Goal: Task Accomplishment & Management: Use online tool/utility

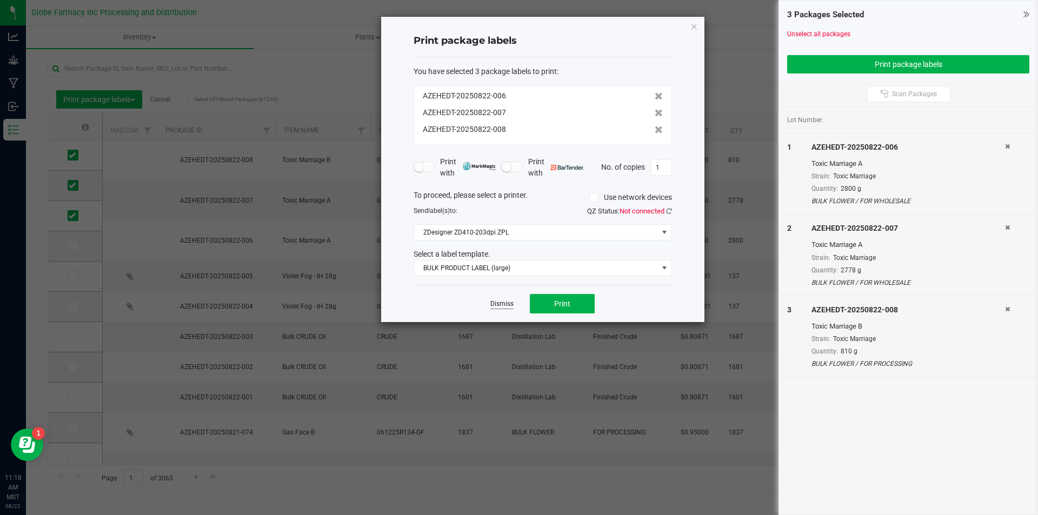
drag, startPoint x: 504, startPoint y: 299, endPoint x: 504, endPoint y: 309, distance: 9.7
click at [504, 299] on app-cancel-button "Dismiss" at bounding box center [501, 303] width 23 height 11
drag, startPoint x: 508, startPoint y: 305, endPoint x: 535, endPoint y: 224, distance: 86.0
click at [572, 218] on div "Print package labels You have selected 3 package labels to print : AZEHEDT-2025…" at bounding box center [542, 169] width 323 height 305
drag, startPoint x: 508, startPoint y: 300, endPoint x: 498, endPoint y: 293, distance: 12.0
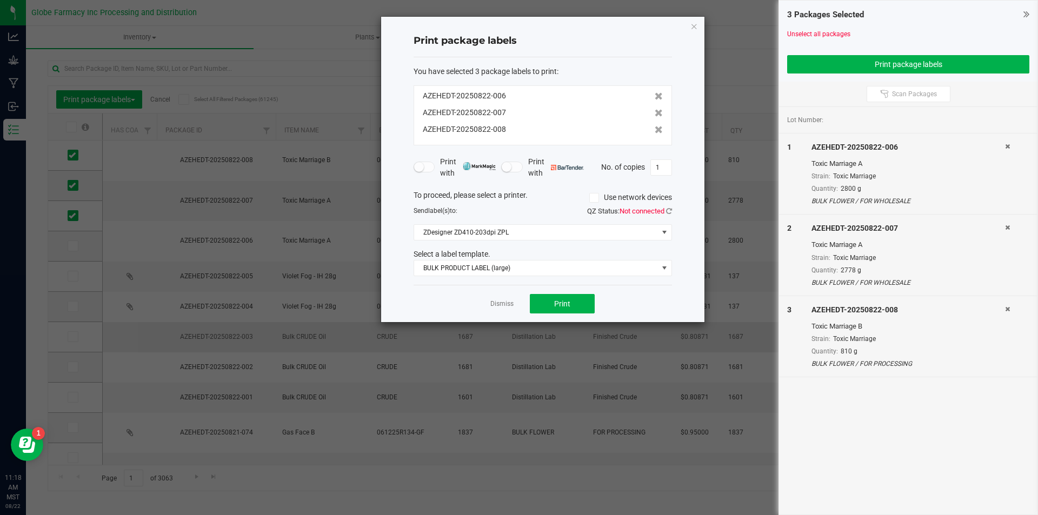
click at [506, 299] on link "Dismiss" at bounding box center [501, 303] width 23 height 9
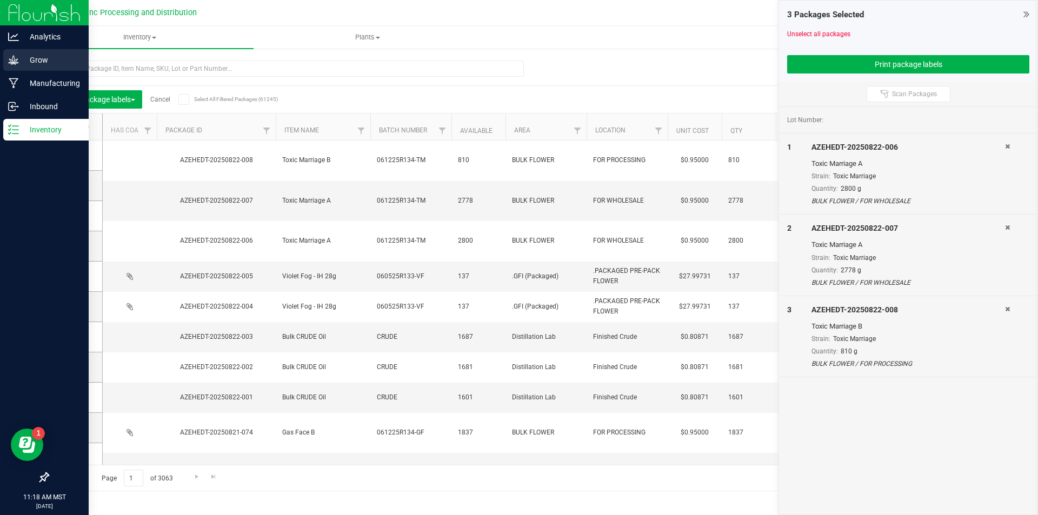
click at [3, 65] on link "Grow" at bounding box center [44, 60] width 89 height 23
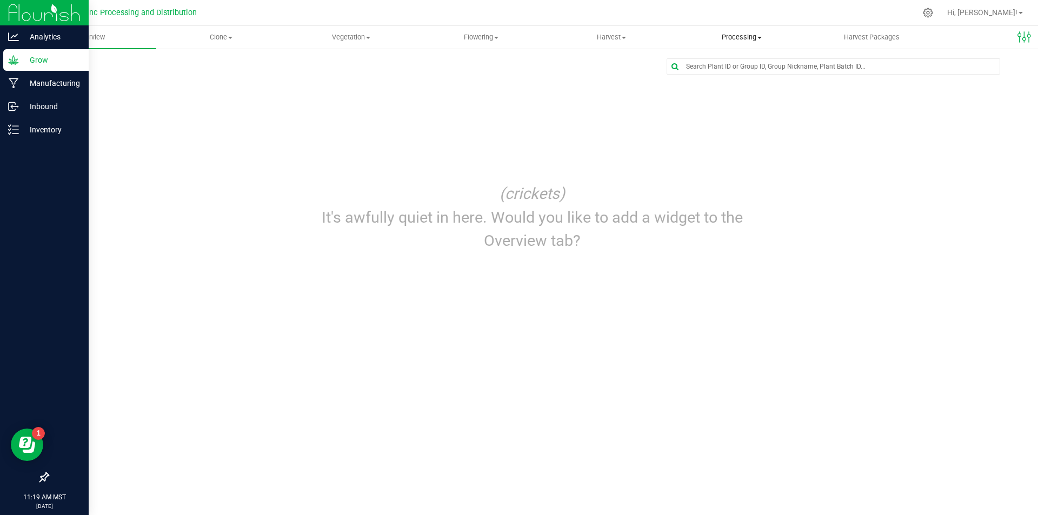
click at [717, 34] on span "Processing" at bounding box center [741, 37] width 129 height 10
click at [717, 77] on span "Processing harvests" at bounding box center [726, 78] width 100 height 9
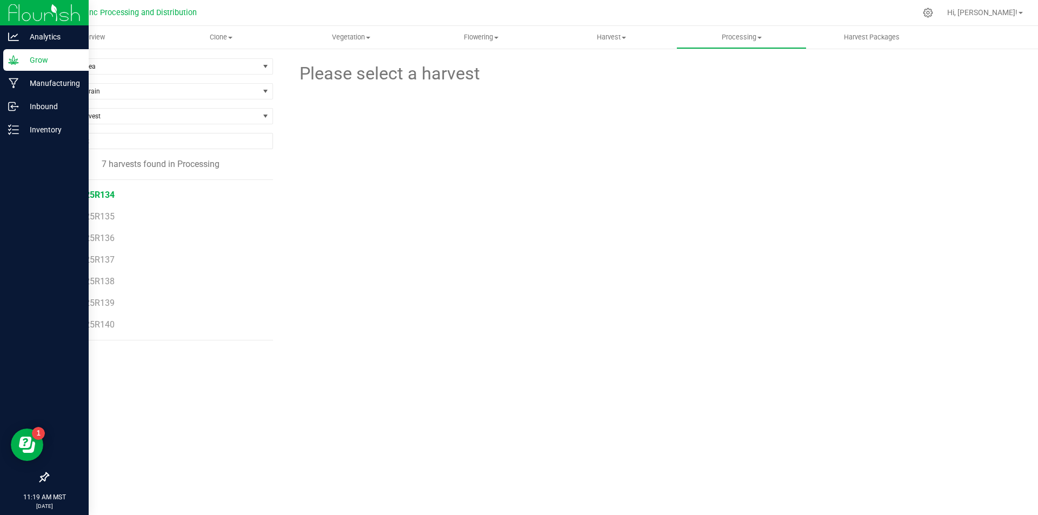
click at [115, 198] on span "061225R134" at bounding box center [89, 195] width 49 height 10
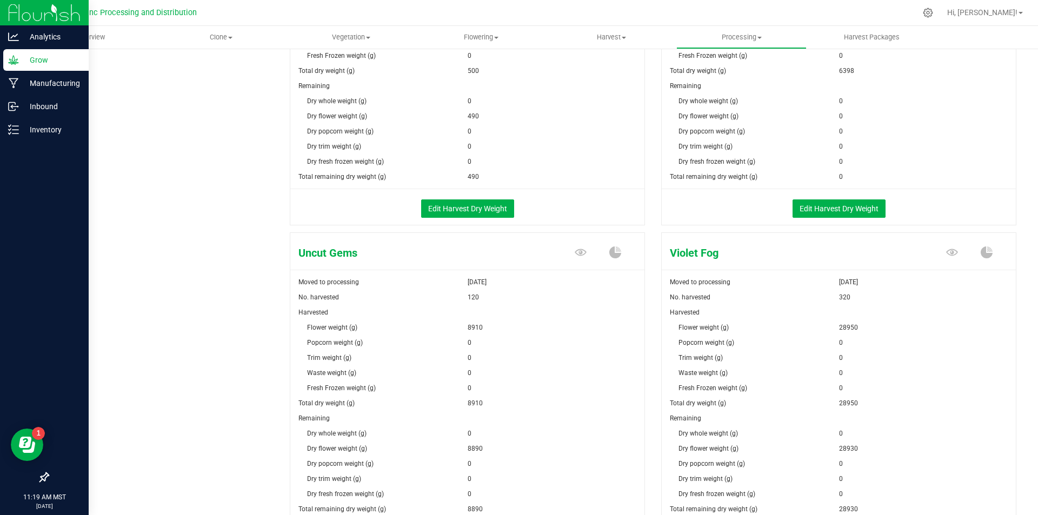
scroll to position [1676, 0]
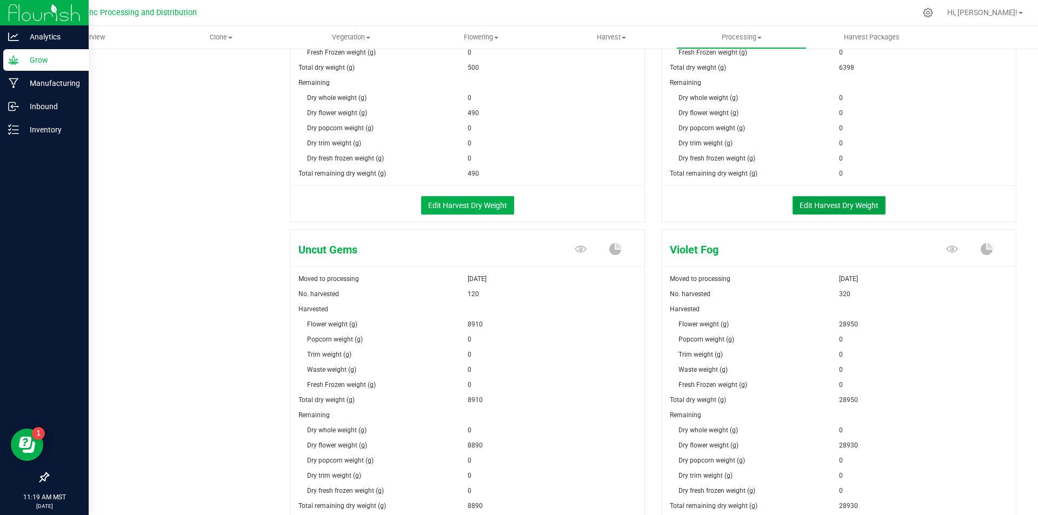
click at [824, 205] on button "Edit Harvest Dry Weight" at bounding box center [838, 205] width 93 height 18
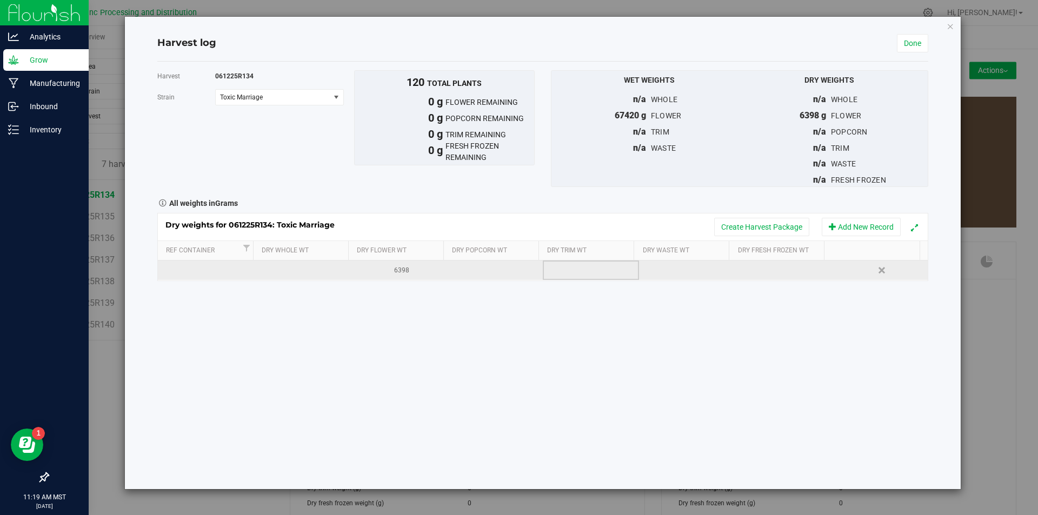
click at [574, 263] on td at bounding box center [591, 270] width 96 height 19
type input "2890"
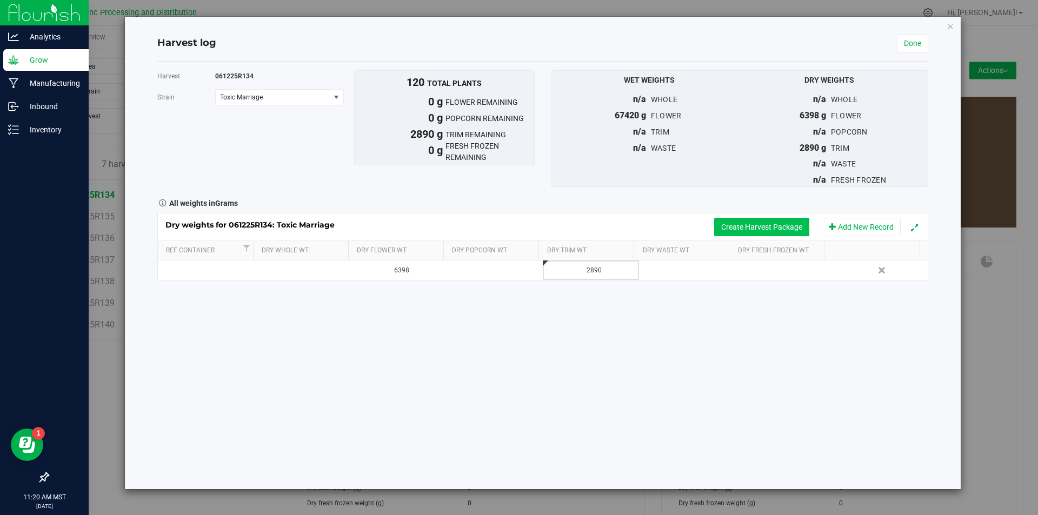
click at [758, 224] on button "Create Harvest Package" at bounding box center [761, 227] width 95 height 18
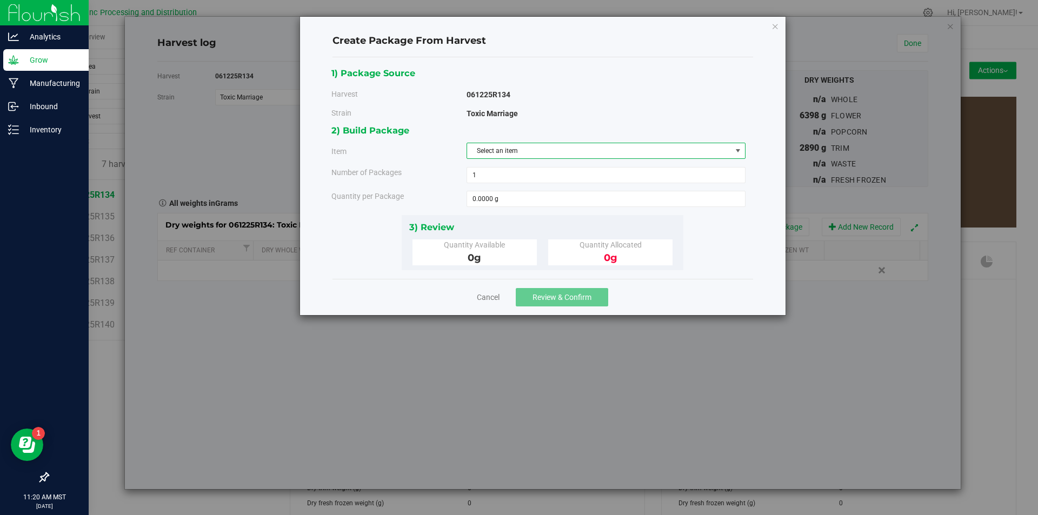
click at [648, 158] on span "Select an item" at bounding box center [599, 150] width 264 height 15
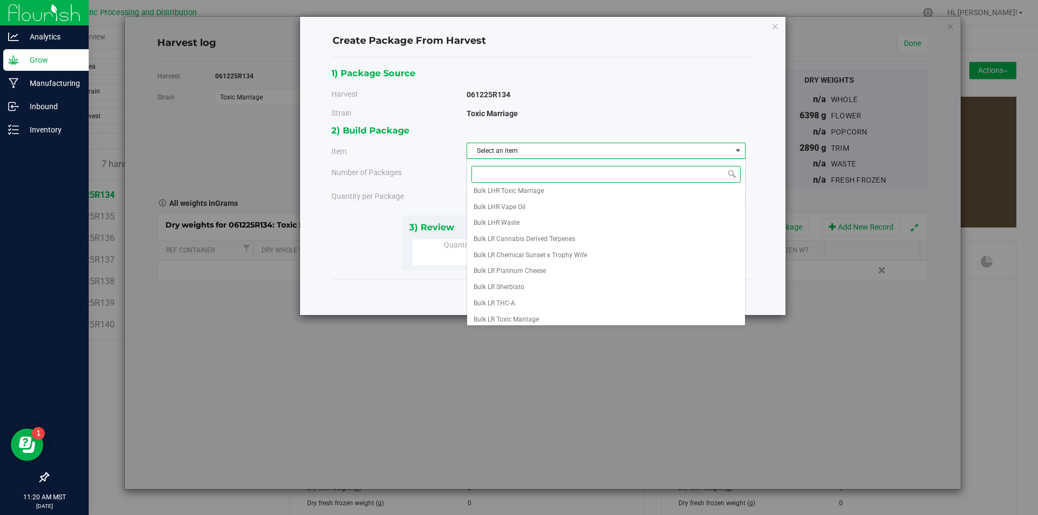
scroll to position [314, 0]
click at [610, 239] on li "Frozen CR Toxic Marriage Trim" at bounding box center [606, 236] width 278 height 16
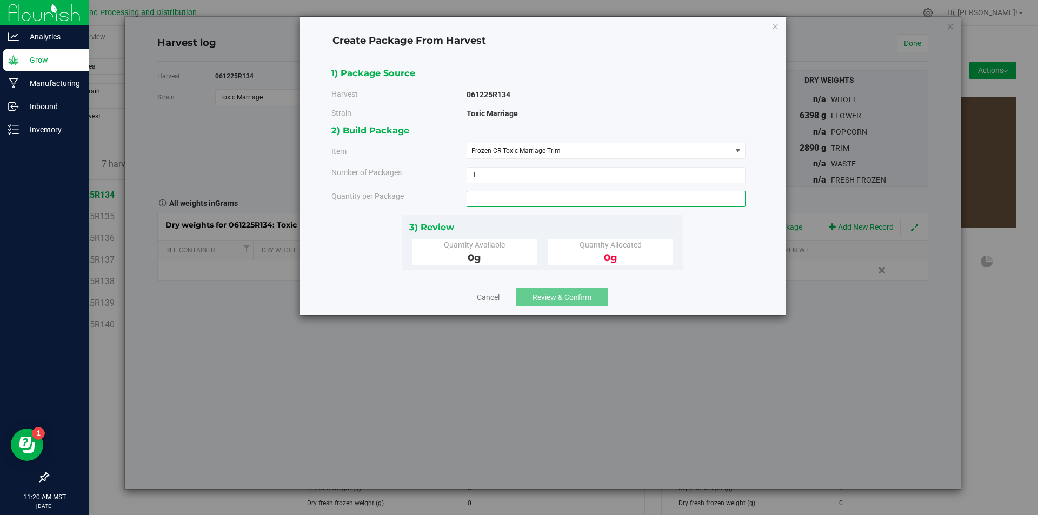
click at [570, 206] on span at bounding box center [605, 199] width 279 height 16
type input "2890"
type input "2890.0000 g"
drag, startPoint x: 569, startPoint y: 296, endPoint x: 568, endPoint y: 283, distance: 13.6
click at [569, 295] on span "Review & Confirm" at bounding box center [561, 297] width 59 height 9
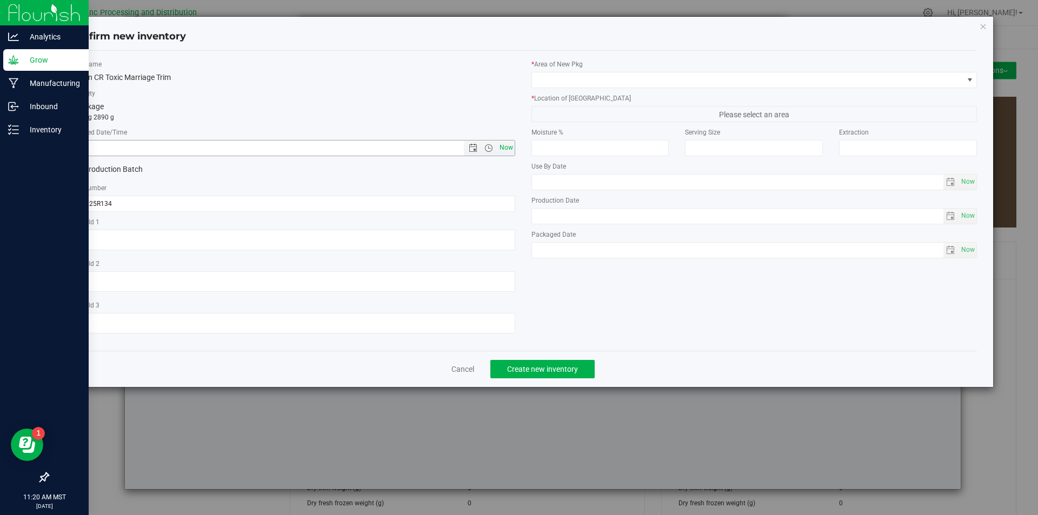
drag, startPoint x: 506, startPoint y: 143, endPoint x: 502, endPoint y: 147, distance: 6.1
click at [505, 144] on span "Now" at bounding box center [506, 148] width 18 height 16
type input "[DATE] 11:20 AM"
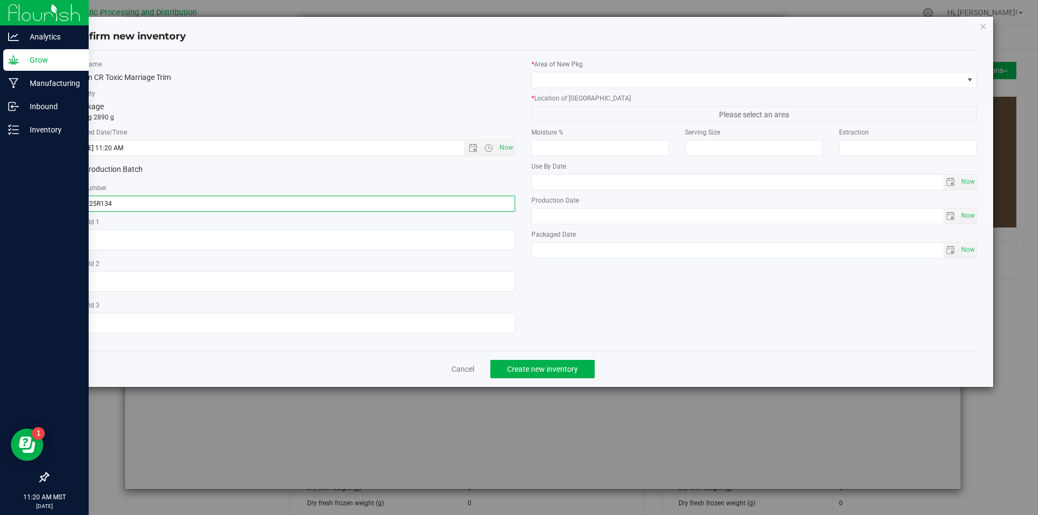
click at [317, 199] on input "061225R134" at bounding box center [292, 204] width 446 height 16
type input "061225R134-TM"
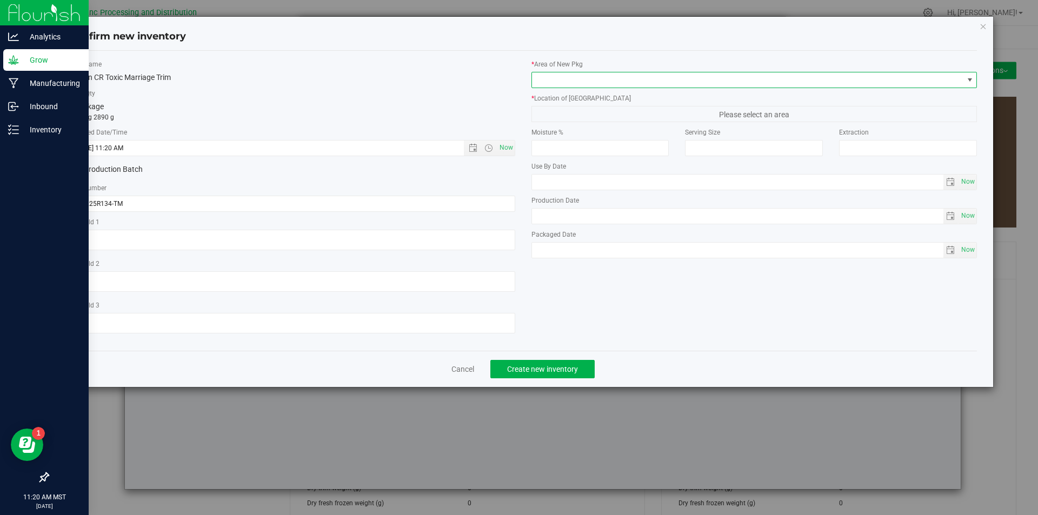
click at [653, 77] on span at bounding box center [747, 79] width 431 height 15
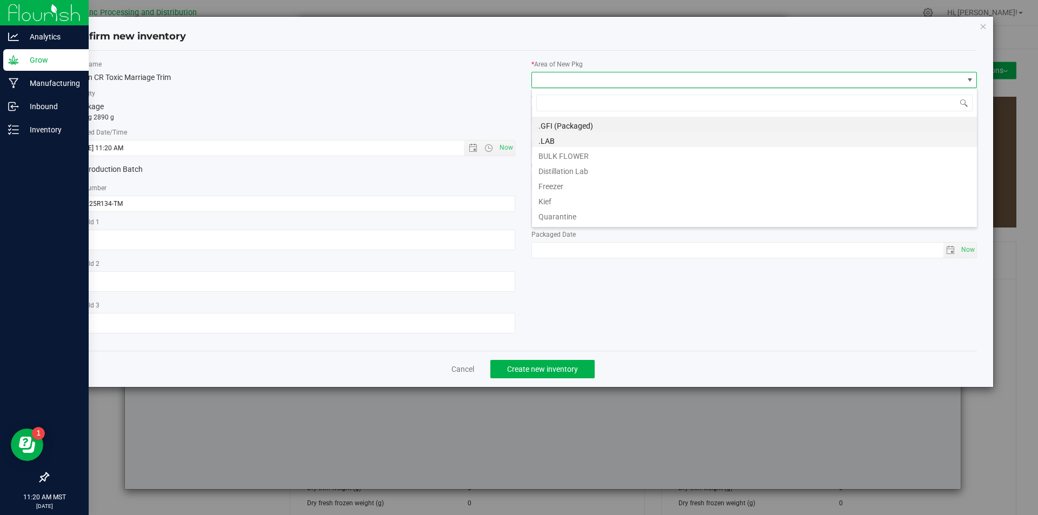
scroll to position [16, 446]
click at [635, 145] on li ".LAB" at bounding box center [754, 139] width 445 height 15
click at [635, 145] on input "number" at bounding box center [600, 148] width 138 height 16
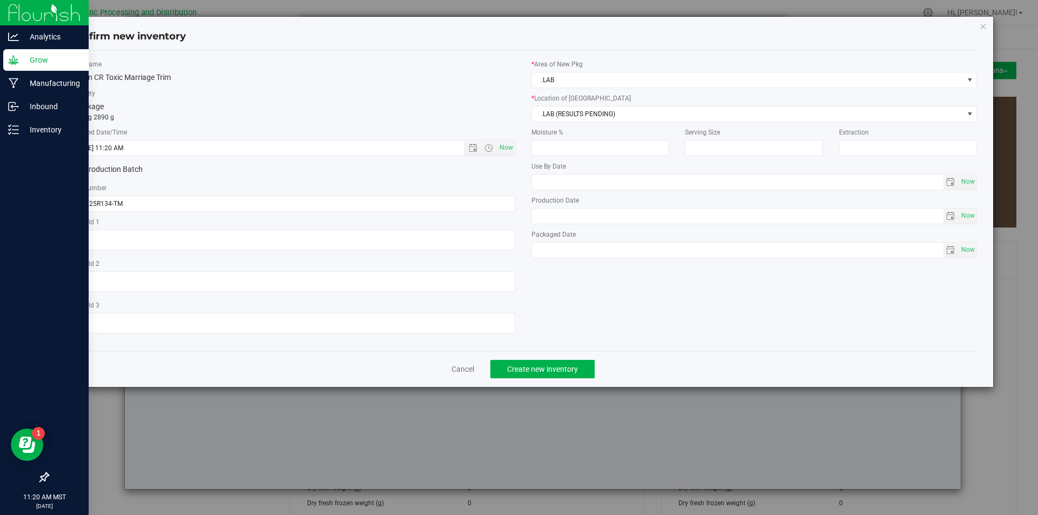
drag, startPoint x: 622, startPoint y: 99, endPoint x: 627, endPoint y: 91, distance: 9.7
click at [622, 99] on label "* Location of [GEOGRAPHIC_DATA]" at bounding box center [754, 99] width 446 height 10
drag, startPoint x: 627, startPoint y: 91, endPoint x: 630, endPoint y: 78, distance: 13.4
click at [628, 91] on div "* Area of [GEOGRAPHIC_DATA] .LAB * Location of [GEOGRAPHIC_DATA] .LAB (RESULTS …" at bounding box center [754, 161] width 462 height 204
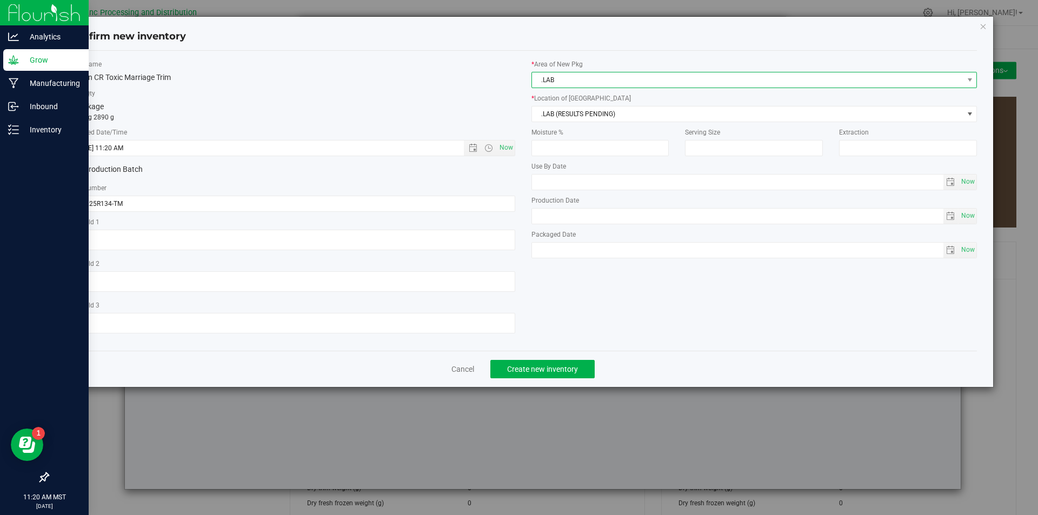
drag, startPoint x: 629, startPoint y: 79, endPoint x: 619, endPoint y: 79, distance: 10.3
click at [633, 79] on span ".LAB" at bounding box center [747, 79] width 431 height 15
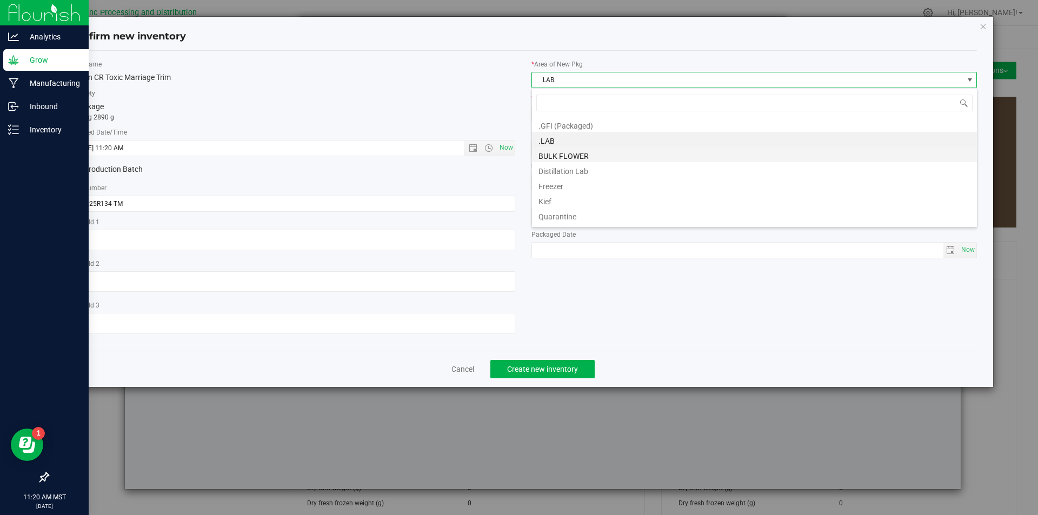
click at [608, 151] on li "BULK FLOWER" at bounding box center [754, 154] width 445 height 15
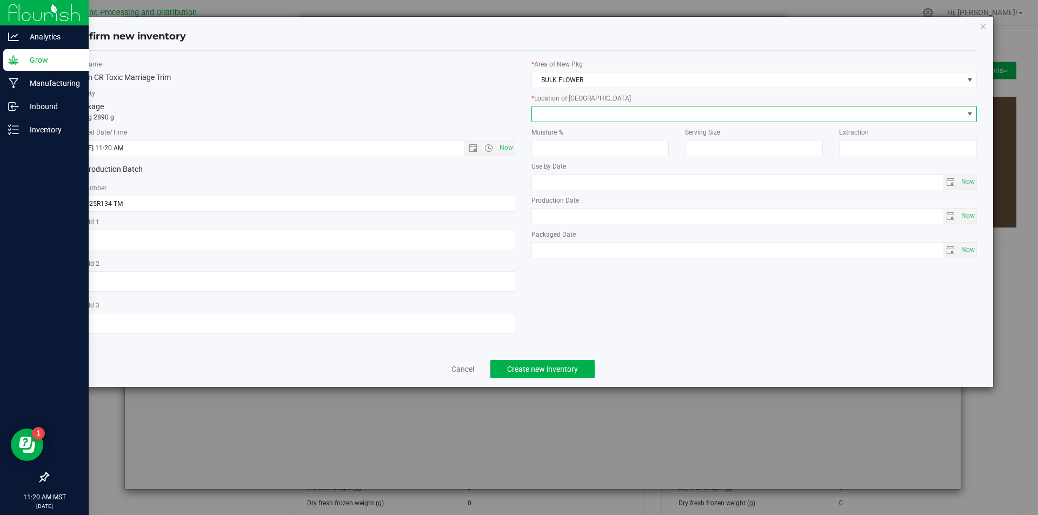
click at [582, 118] on span at bounding box center [747, 113] width 431 height 15
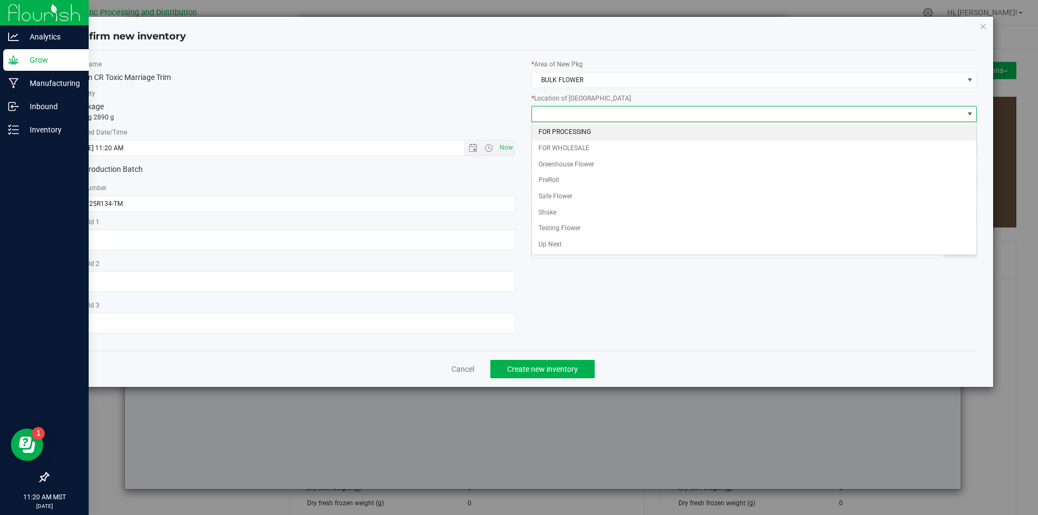
click at [589, 132] on li "FOR PROCESSING" at bounding box center [754, 132] width 445 height 16
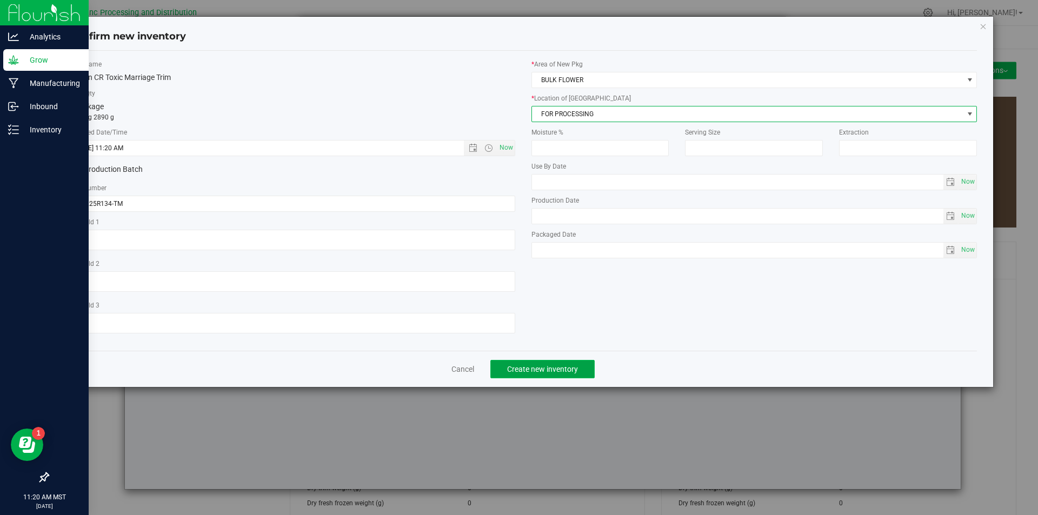
click at [573, 360] on button "Create new inventory" at bounding box center [542, 369] width 104 height 18
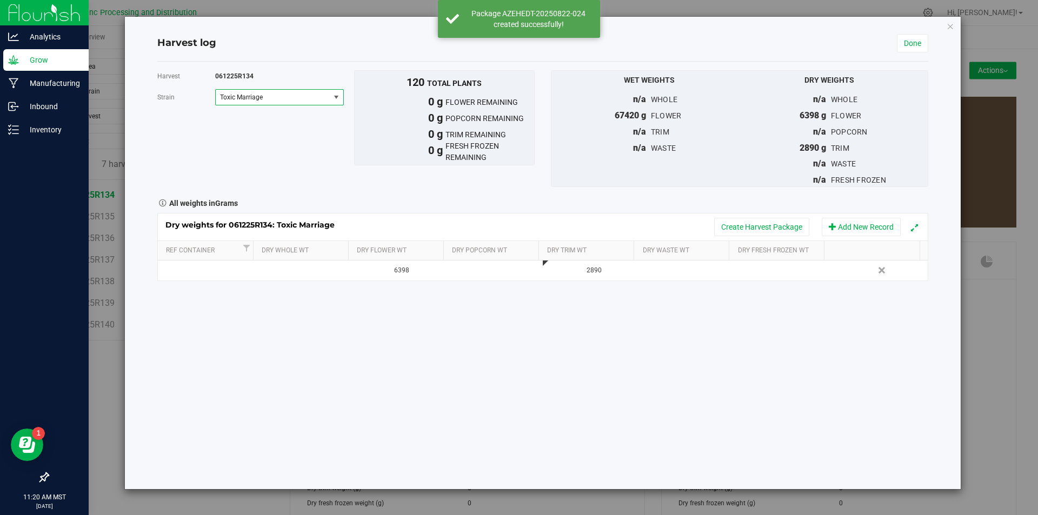
click at [322, 103] on span "Toxic Marriage" at bounding box center [273, 97] width 114 height 15
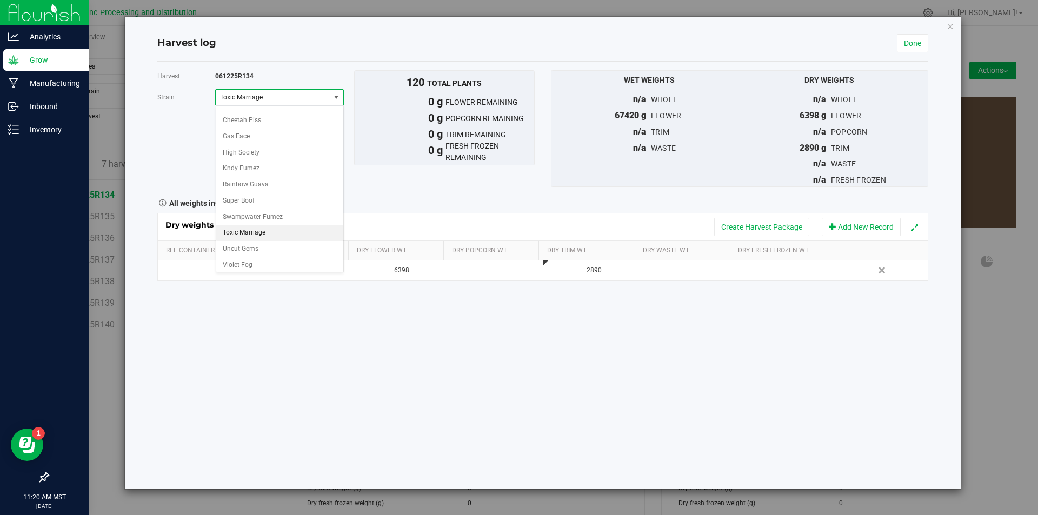
scroll to position [30, 0]
click at [270, 263] on li "Violet Fog" at bounding box center [279, 263] width 127 height 16
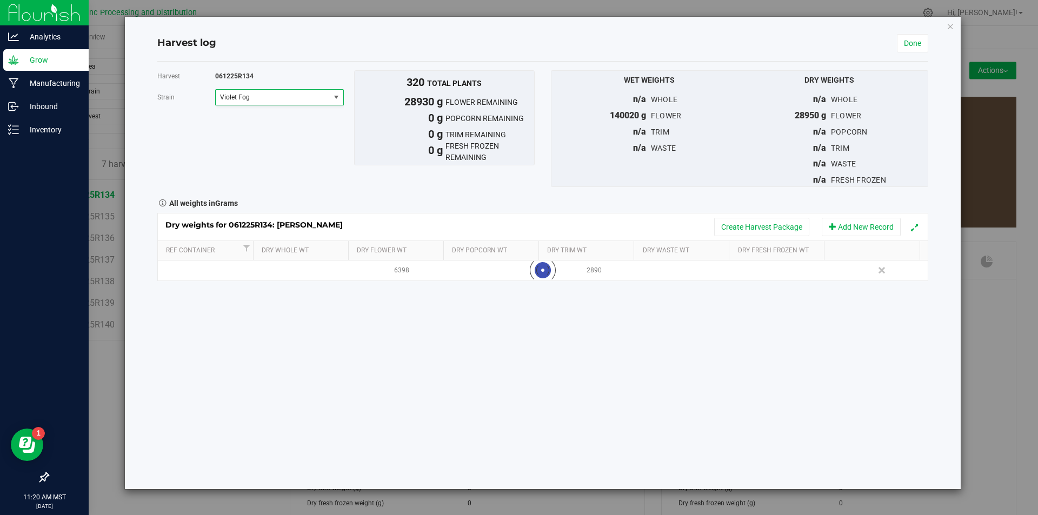
scroll to position [31, 0]
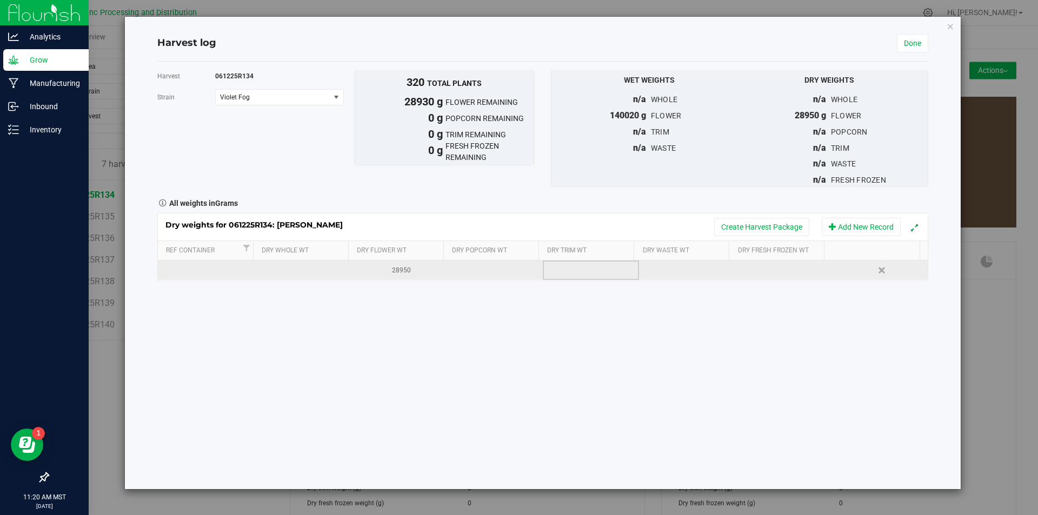
click at [575, 265] on td at bounding box center [591, 270] width 96 height 19
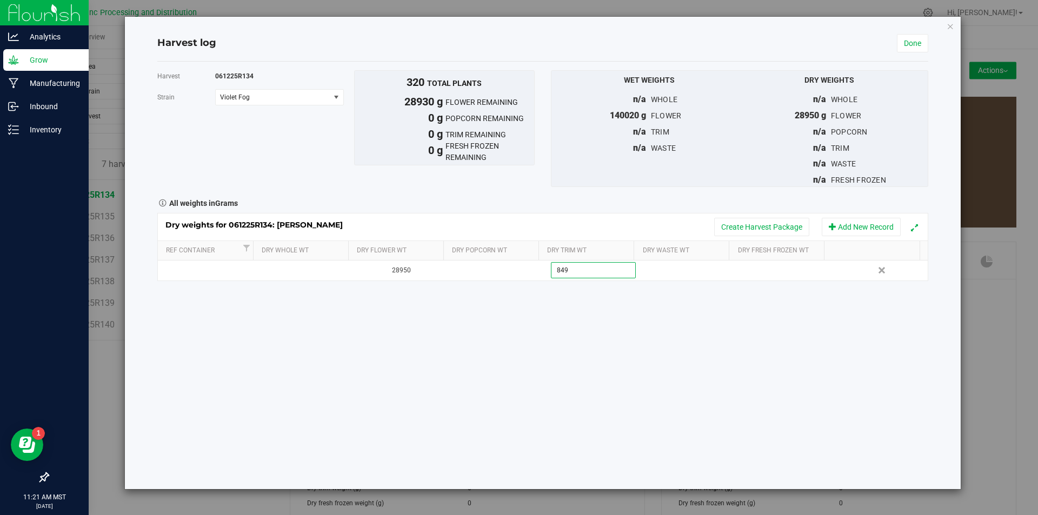
type input "8495"
click at [764, 235] on button "Create Harvest Package" at bounding box center [761, 227] width 95 height 18
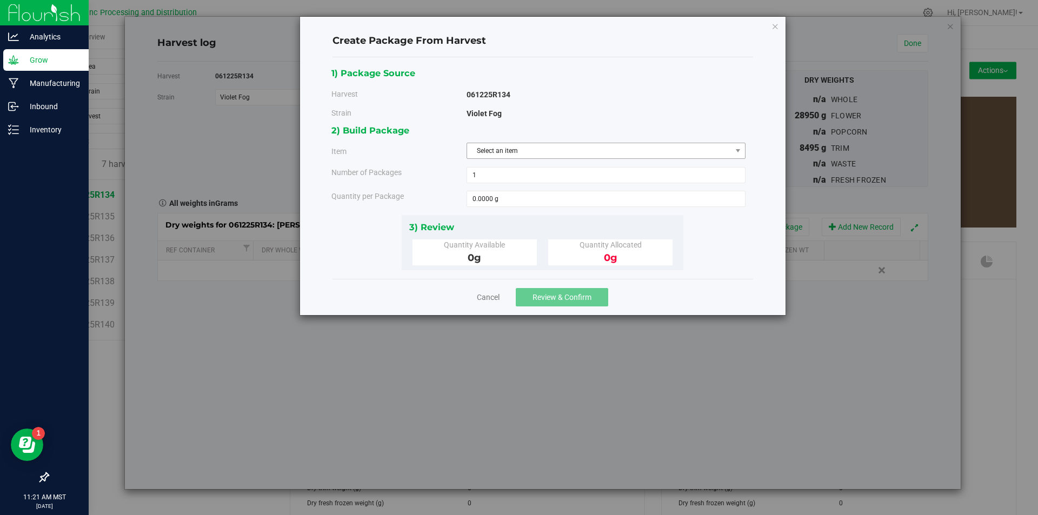
drag, startPoint x: 576, startPoint y: 164, endPoint x: 585, endPoint y: 157, distance: 12.0
click at [576, 164] on div "2) Build Package Item Select an item Big League Sherb x Triple Burger B Bulk In…" at bounding box center [542, 168] width 422 height 91
click at [584, 157] on span "Select an item" at bounding box center [599, 150] width 264 height 15
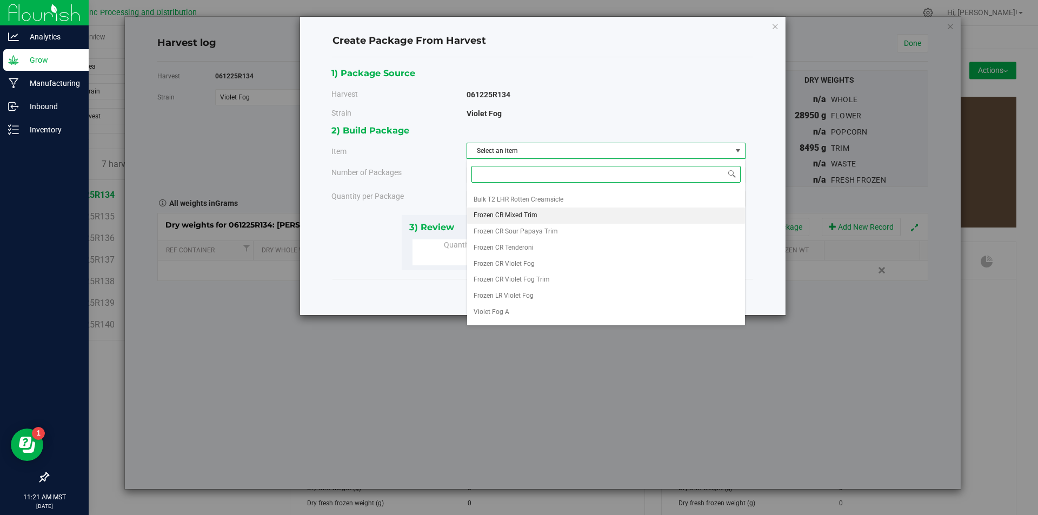
scroll to position [202, 0]
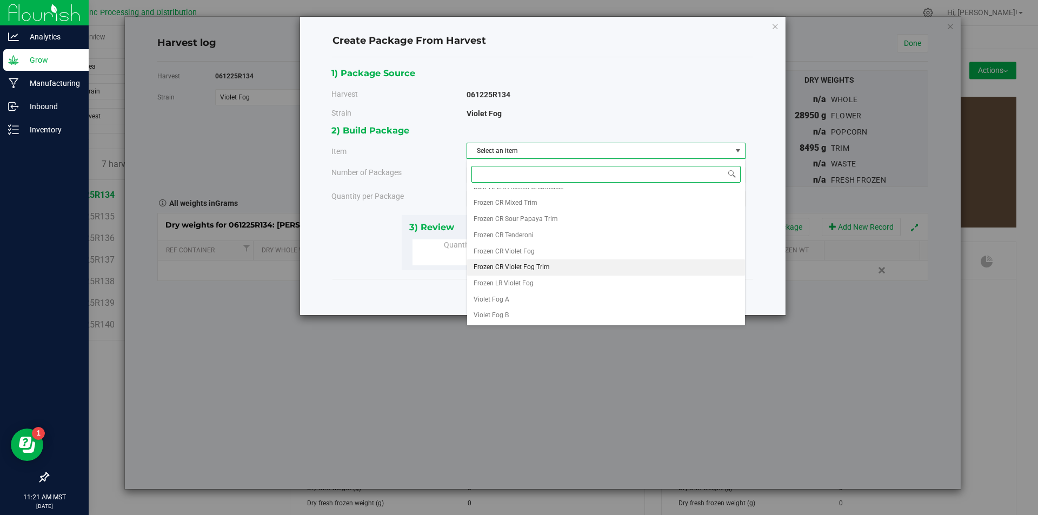
click at [580, 262] on li "Frozen CR Violet Fog Trim" at bounding box center [606, 267] width 278 height 16
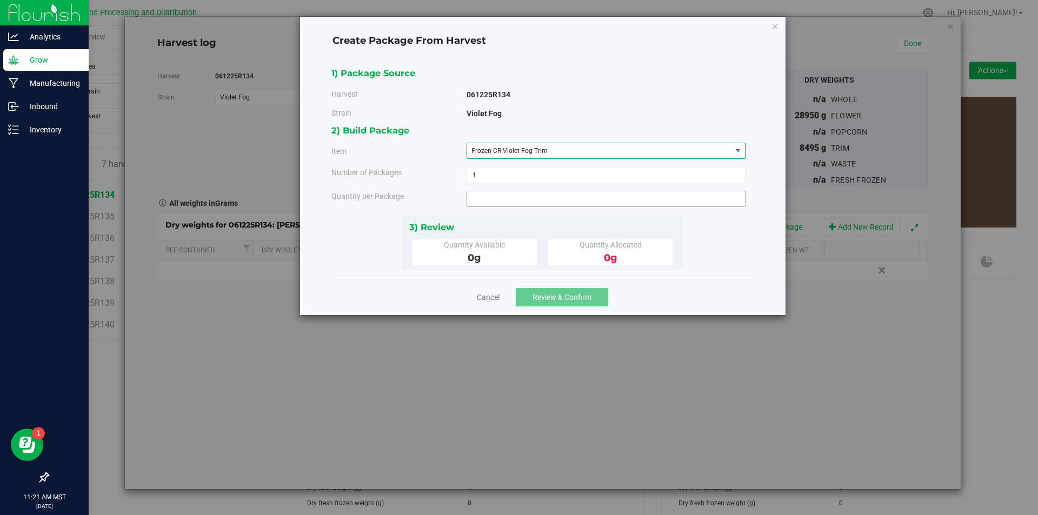
click at [564, 204] on span at bounding box center [605, 199] width 279 height 16
type input "4560"
type input "4560.0000 g"
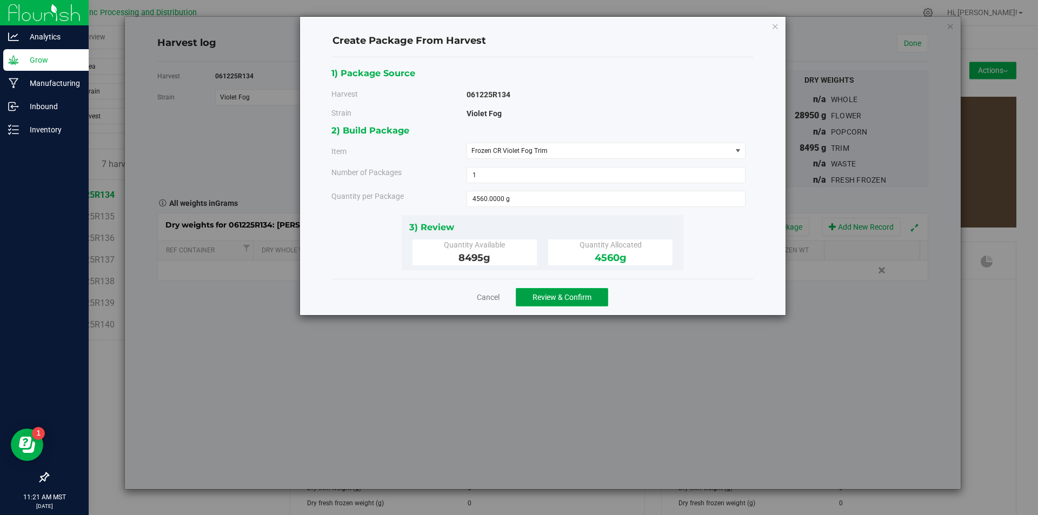
click at [570, 305] on button "Review & Confirm" at bounding box center [562, 297] width 92 height 18
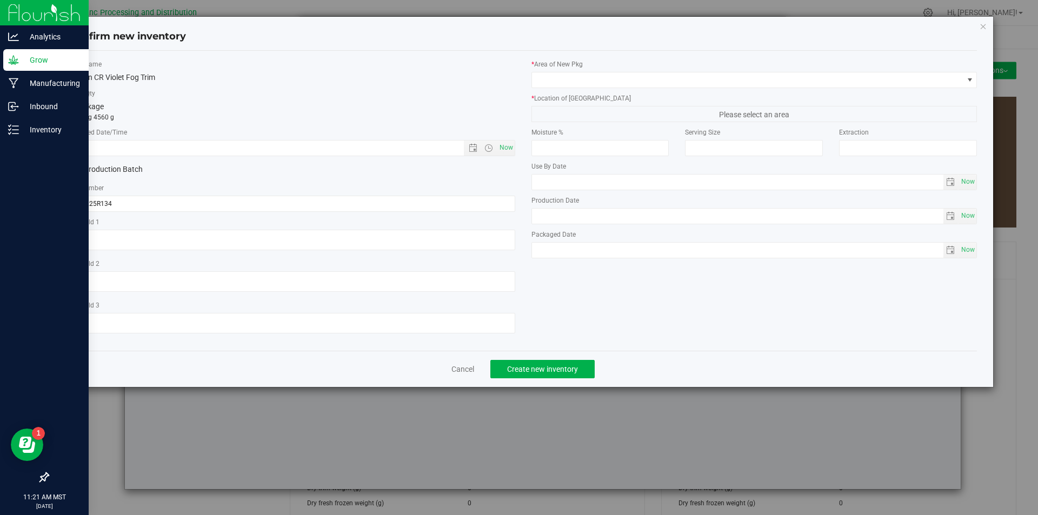
click at [501, 158] on div "Item Name Frozen CR Violet Fog Trim Total Qty 1 package totaling 4560 g * Creat…" at bounding box center [292, 200] width 462 height 283
click at [505, 155] on span "Now" at bounding box center [506, 148] width 18 height 16
type input "[DATE] 11:21 AM"
click at [506, 151] on span "Now" at bounding box center [506, 148] width 18 height 16
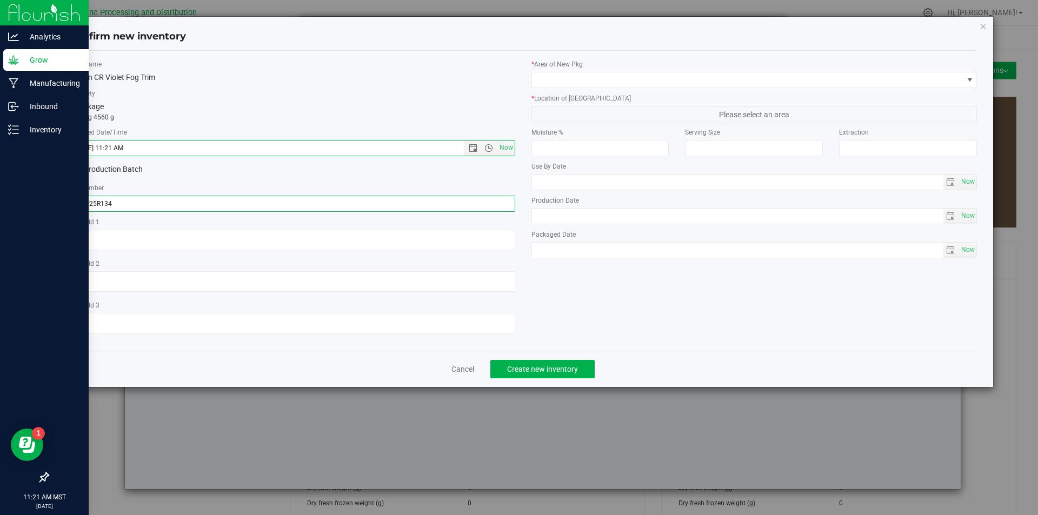
click at [297, 204] on input "061225R134" at bounding box center [292, 204] width 446 height 16
type input "061225R134-VF"
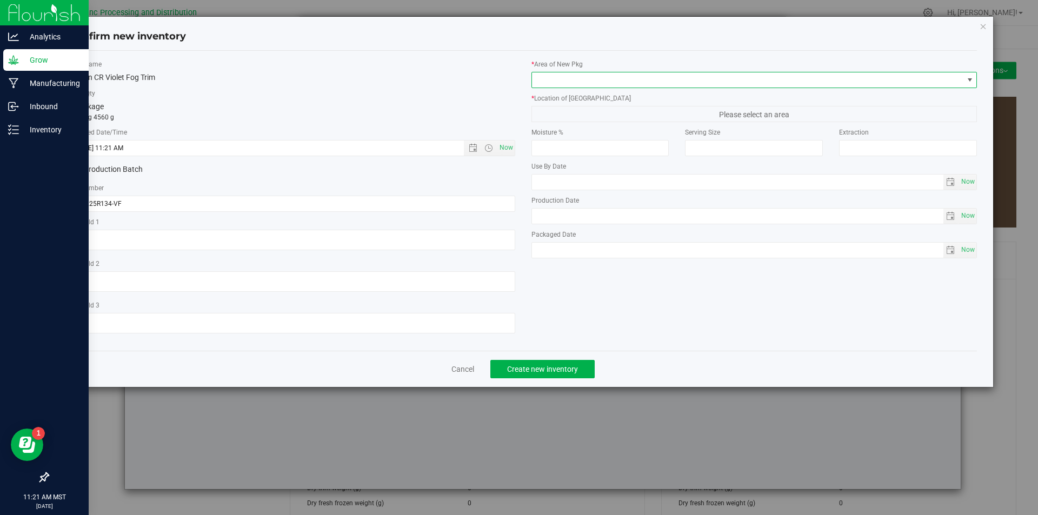
click at [571, 84] on span at bounding box center [747, 79] width 431 height 15
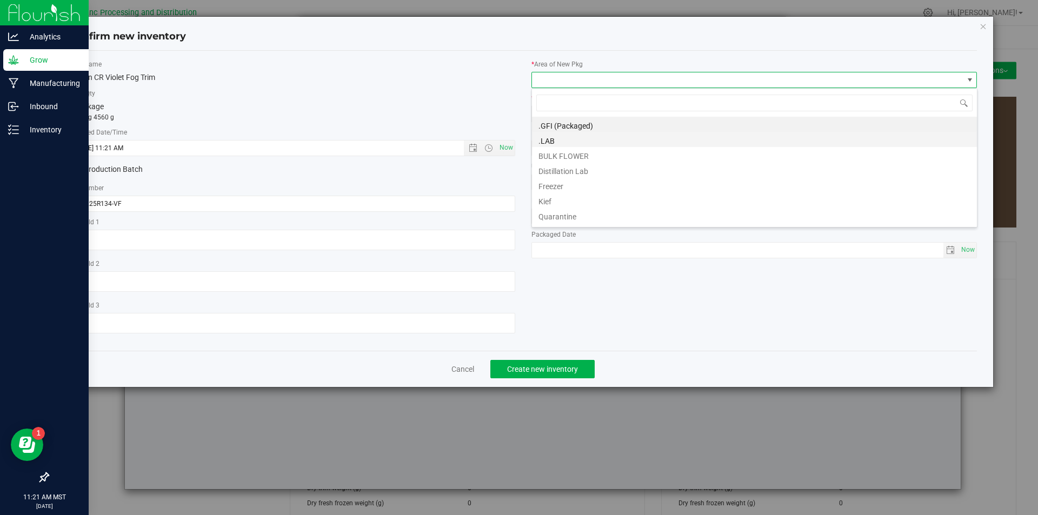
scroll to position [16, 446]
click at [574, 152] on li "BULK FLOWER" at bounding box center [754, 154] width 445 height 15
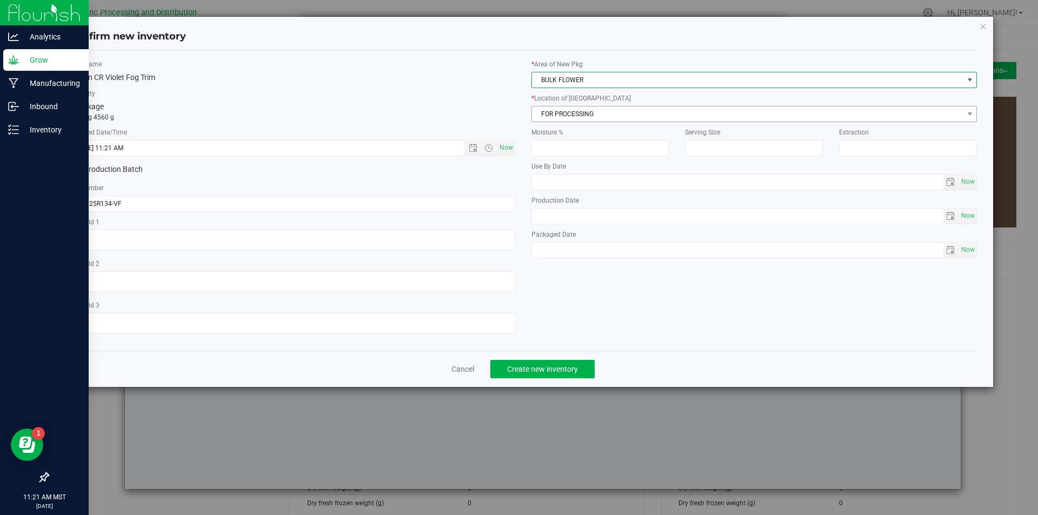
click at [573, 120] on span "FOR PROCESSING" at bounding box center [747, 113] width 431 height 15
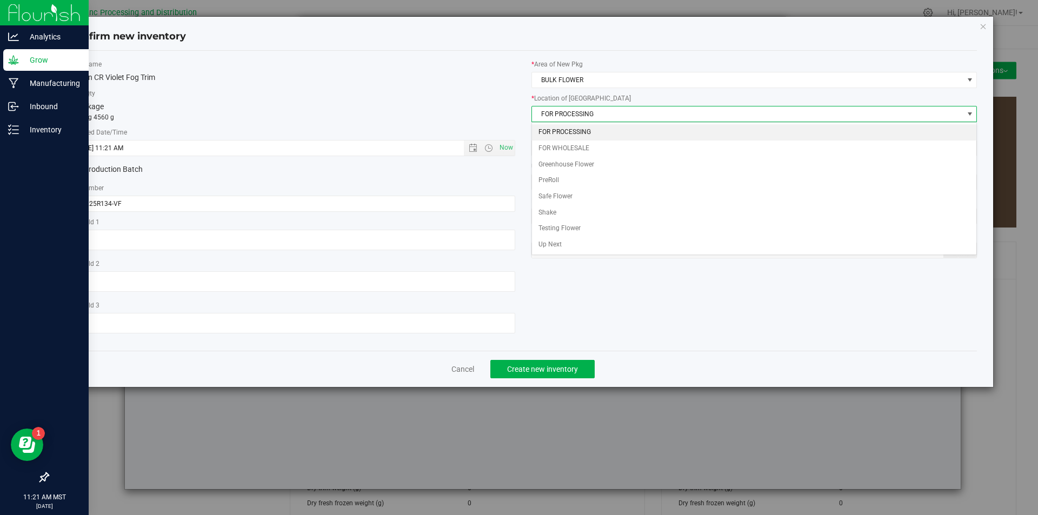
click at [583, 131] on li "FOR PROCESSING" at bounding box center [754, 132] width 445 height 16
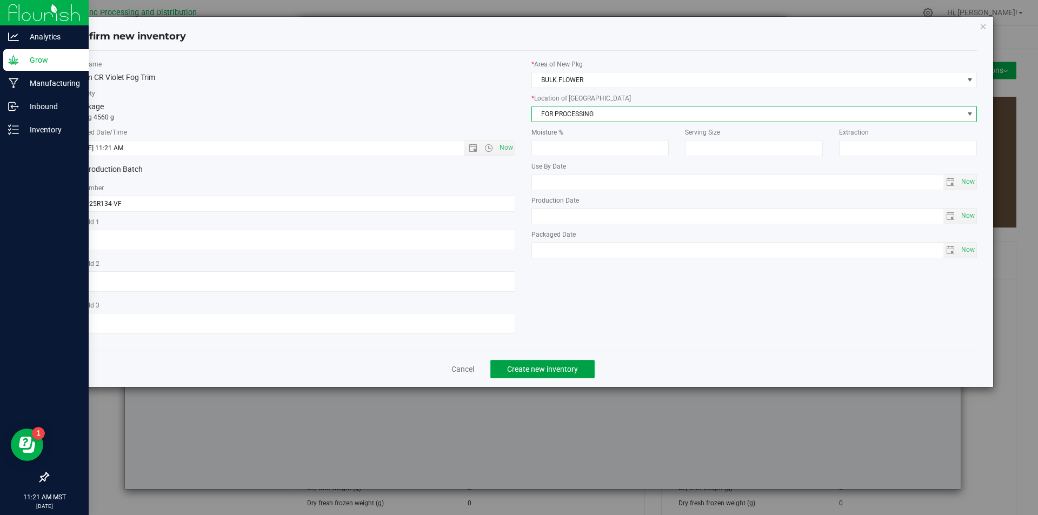
click at [575, 363] on button "Create new inventory" at bounding box center [542, 369] width 104 height 18
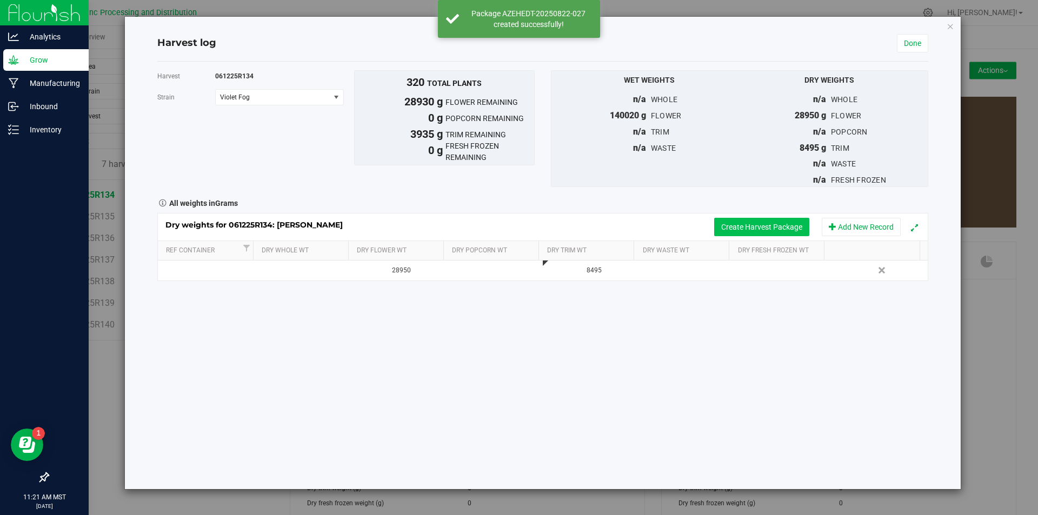
click at [803, 234] on button "Create Harvest Package" at bounding box center [761, 227] width 95 height 18
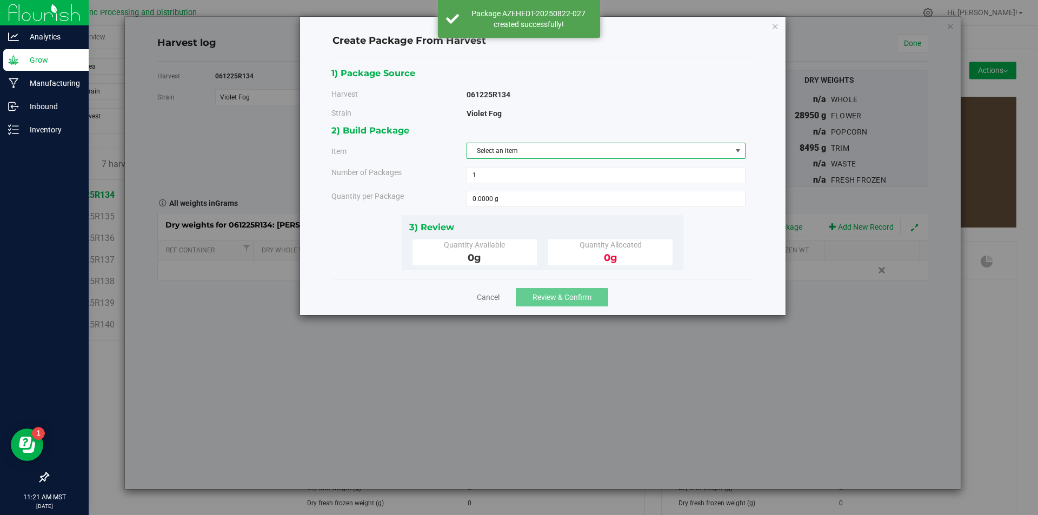
click at [694, 156] on span "Select an item" at bounding box center [599, 150] width 264 height 15
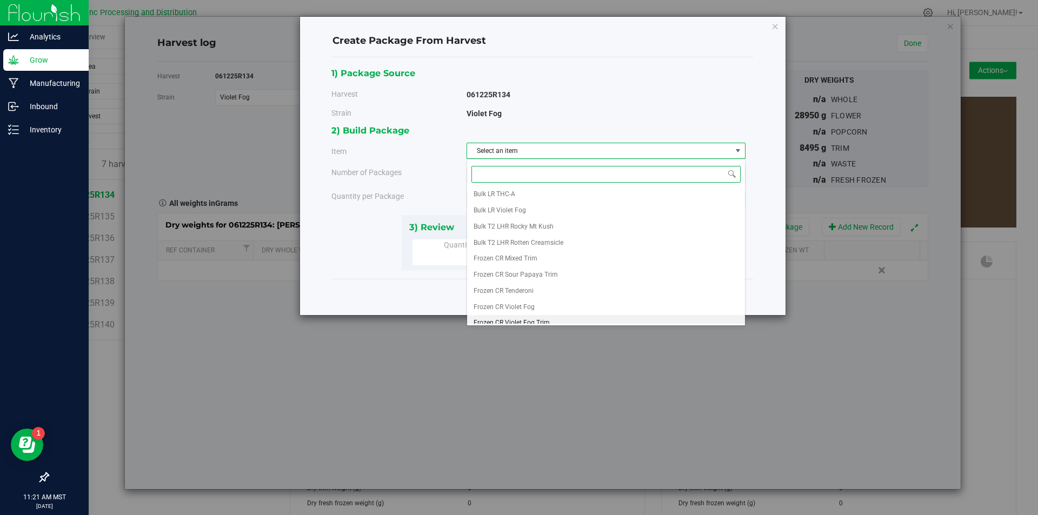
scroll to position [202, 0]
click at [597, 263] on li "Frozen CR Violet Fog Trim" at bounding box center [606, 267] width 278 height 16
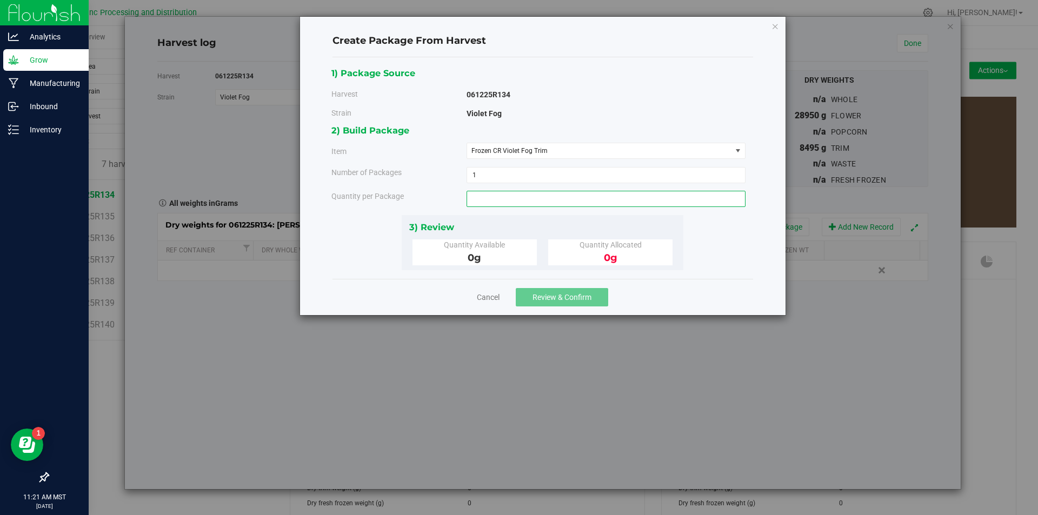
click at [567, 199] on span at bounding box center [605, 199] width 279 height 16
type input "3935"
type input "3935.0000 g"
click at [567, 289] on button "Review & Confirm" at bounding box center [562, 297] width 92 height 18
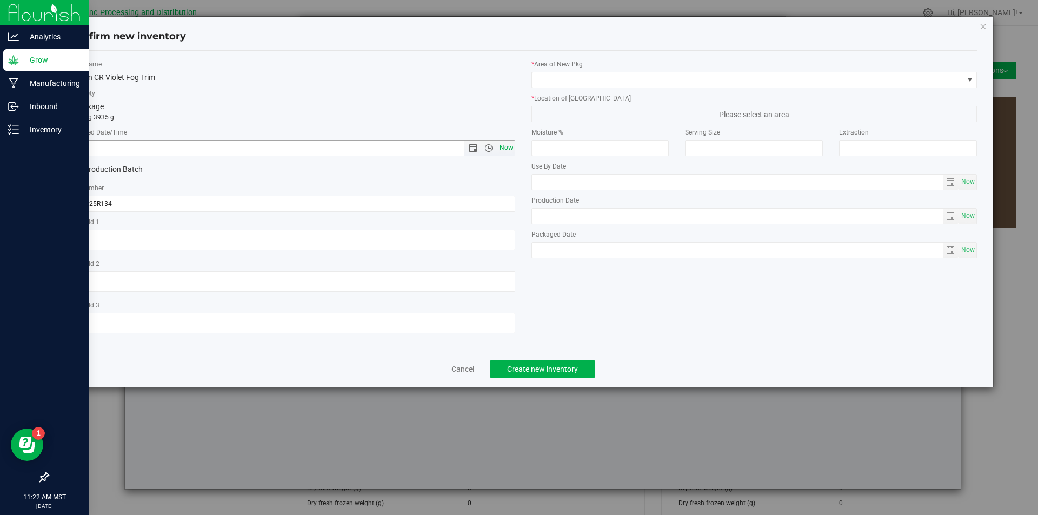
click at [513, 145] on span "Now" at bounding box center [506, 148] width 18 height 16
type input "[DATE] 11:22 AM"
click at [239, 191] on label "Lot Number" at bounding box center [292, 188] width 446 height 10
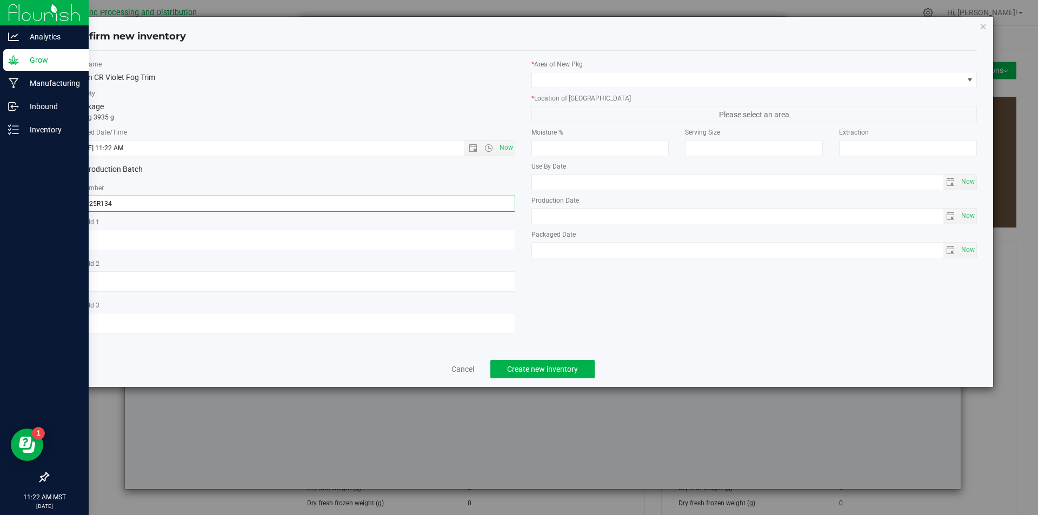
click at [238, 196] on input "061225R134" at bounding box center [292, 204] width 446 height 16
type input "061225R134-VF"
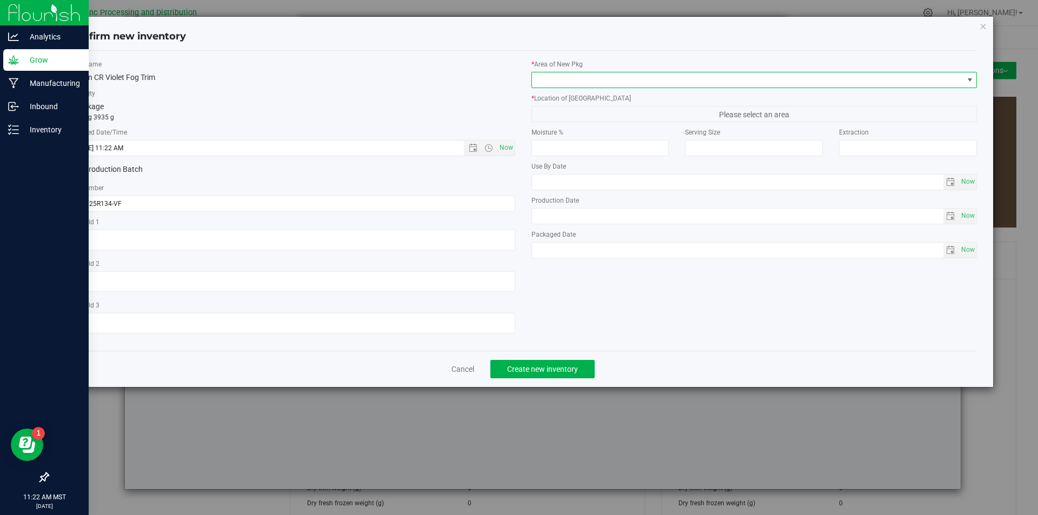
click at [572, 82] on span at bounding box center [747, 79] width 431 height 15
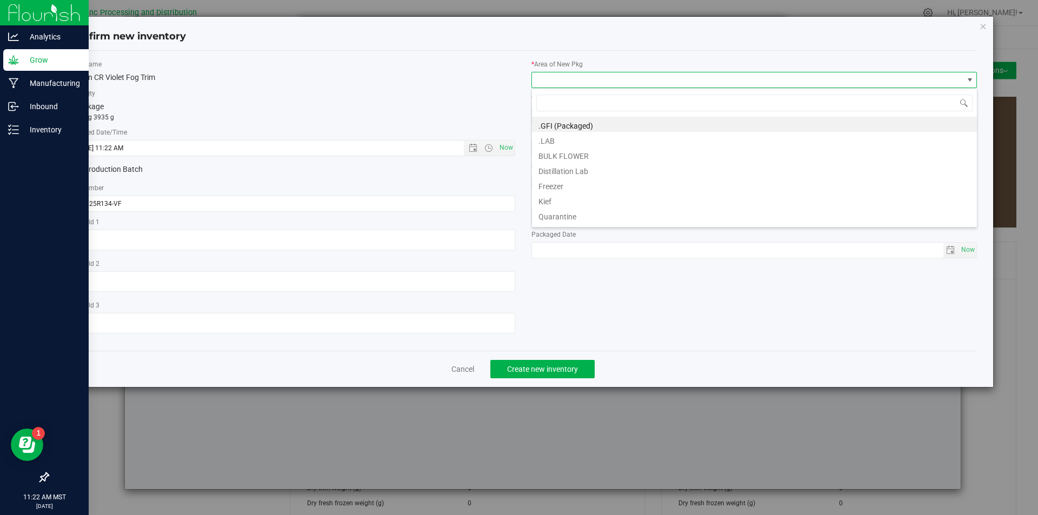
scroll to position [16, 446]
click at [563, 154] on li "BULK FLOWER" at bounding box center [754, 154] width 445 height 15
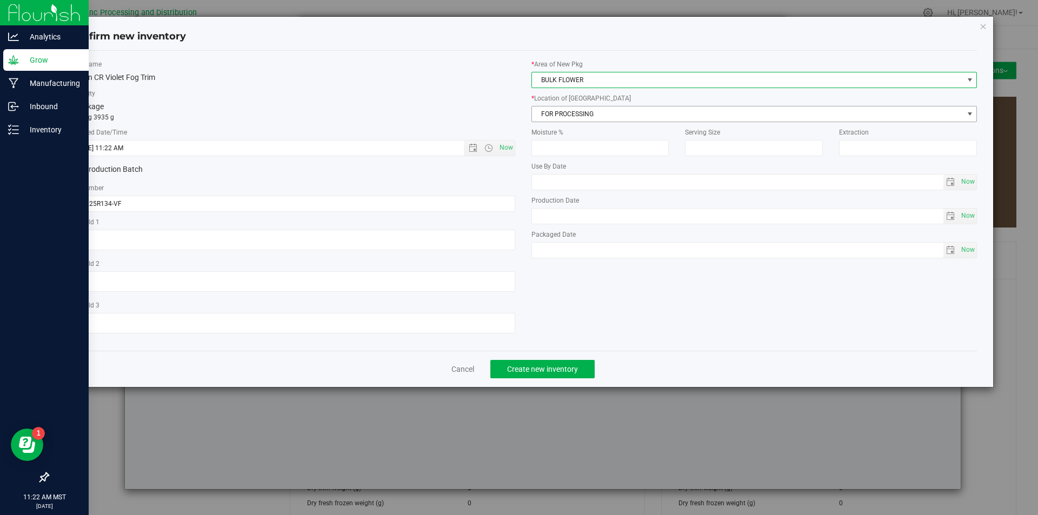
click at [565, 116] on span "FOR PROCESSING" at bounding box center [747, 113] width 431 height 15
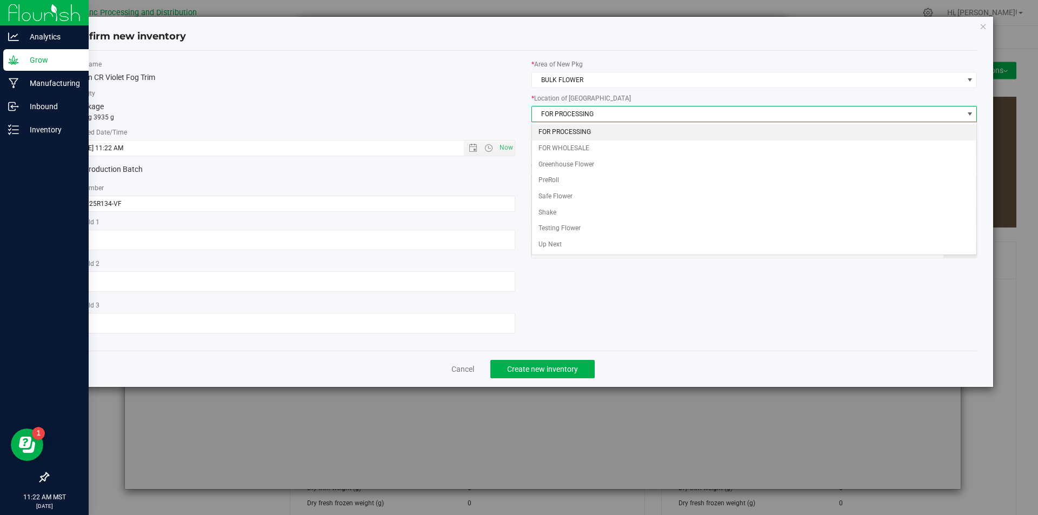
click at [576, 134] on li "FOR PROCESSING" at bounding box center [754, 132] width 445 height 16
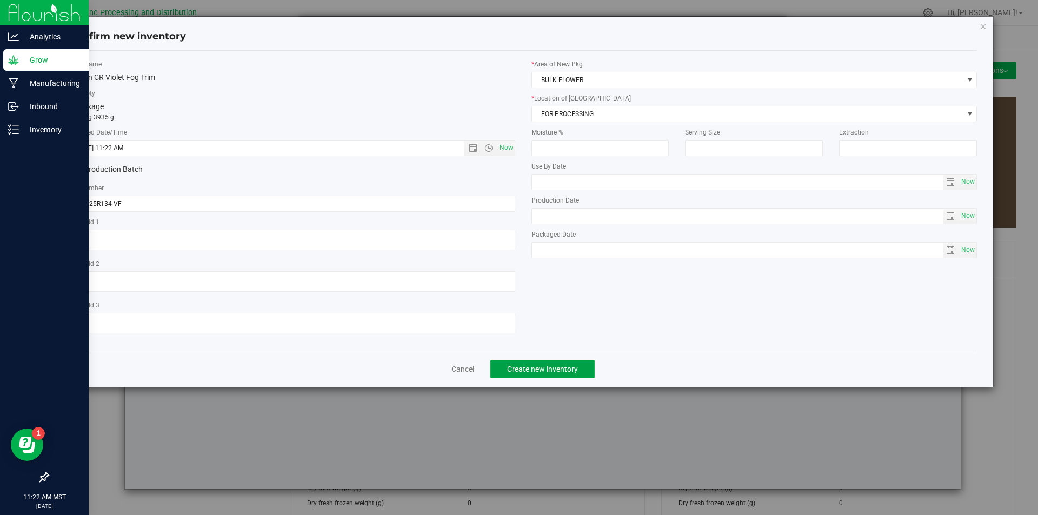
click at [565, 360] on button "Create new inventory" at bounding box center [542, 369] width 104 height 18
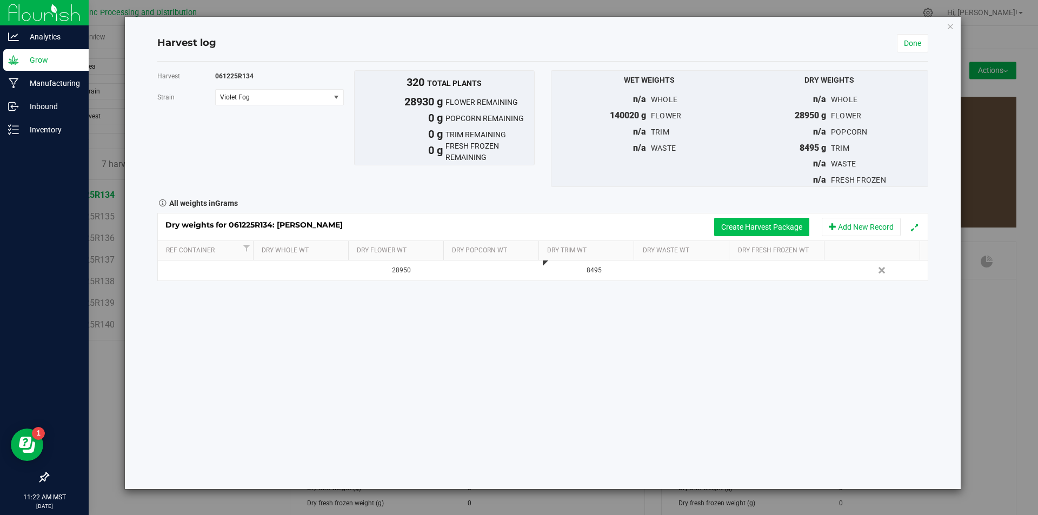
click at [726, 230] on button "Create Harvest Package" at bounding box center [761, 227] width 95 height 18
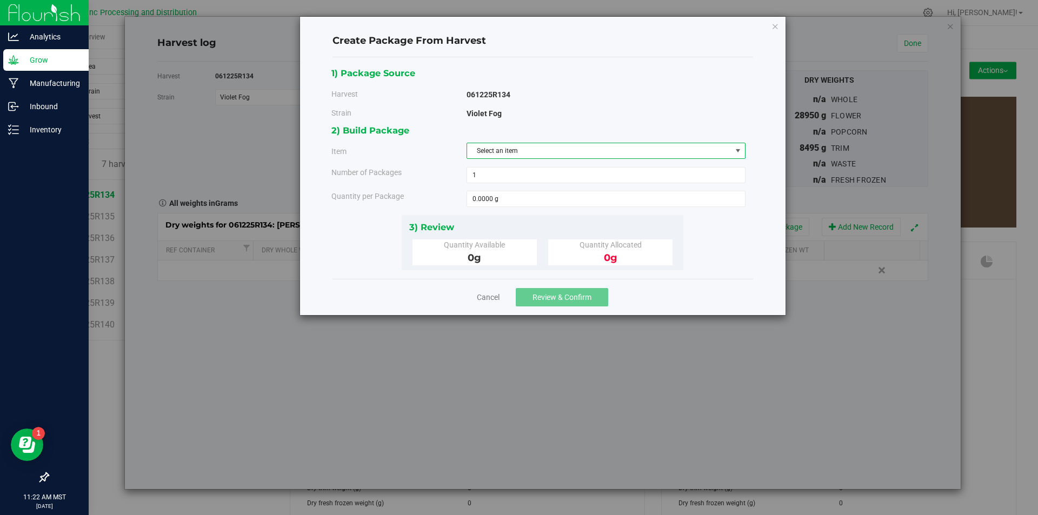
click at [649, 145] on span "Select an item" at bounding box center [599, 150] width 264 height 15
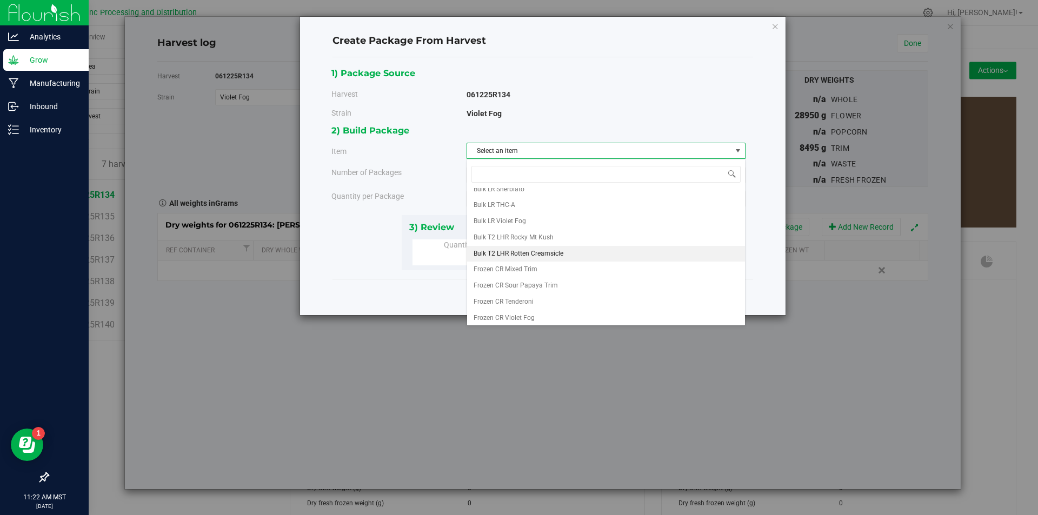
scroll to position [202, 0]
click at [517, 264] on span "Frozen CR Violet Fog Trim" at bounding box center [511, 268] width 76 height 14
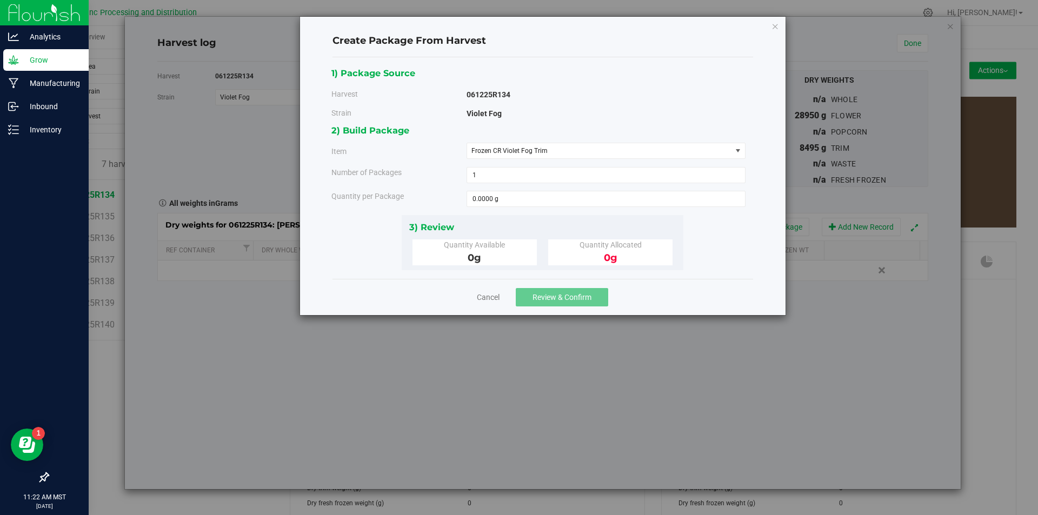
click at [642, 292] on div "Cancel Review & Confirm" at bounding box center [542, 297] width 421 height 36
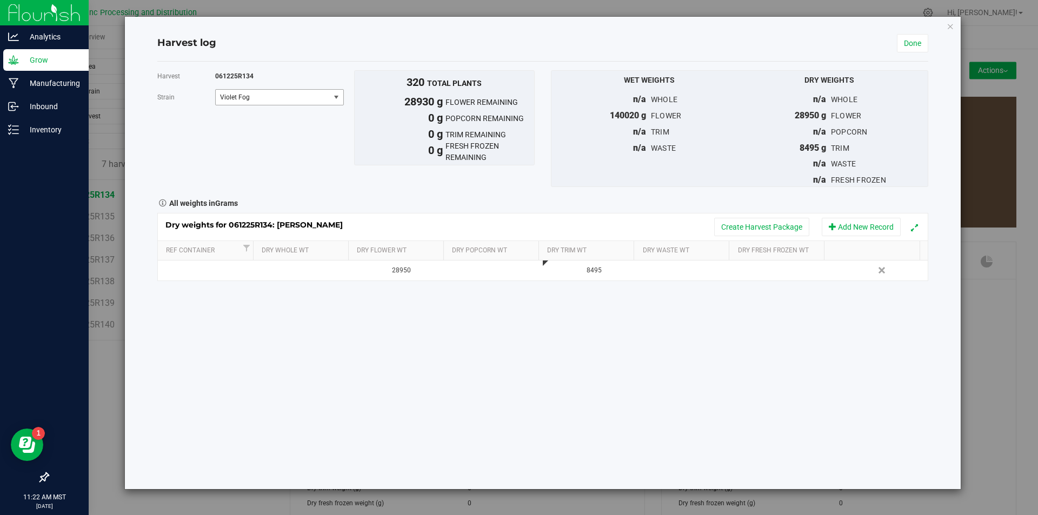
click at [303, 103] on span "Violet Fog" at bounding box center [273, 97] width 114 height 15
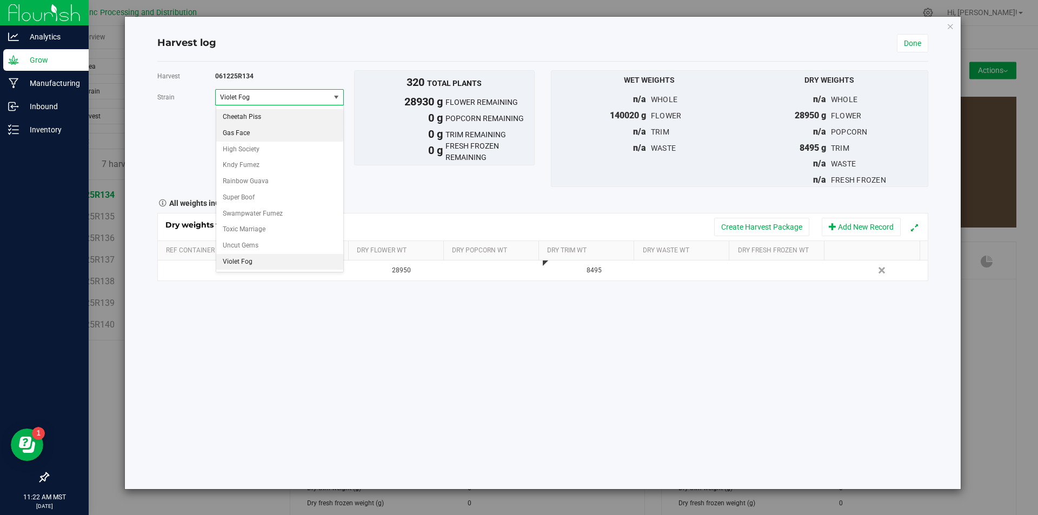
drag, startPoint x: 302, startPoint y: 127, endPoint x: 302, endPoint y: 114, distance: 13.5
click at [302, 114] on ul "91 Octane Black Maple Cheetah Piss Gas Face High Society Kndy Fumez Rainbow Gua…" at bounding box center [279, 173] width 127 height 193
click at [302, 114] on li "Cheetah Piss" at bounding box center [279, 117] width 127 height 16
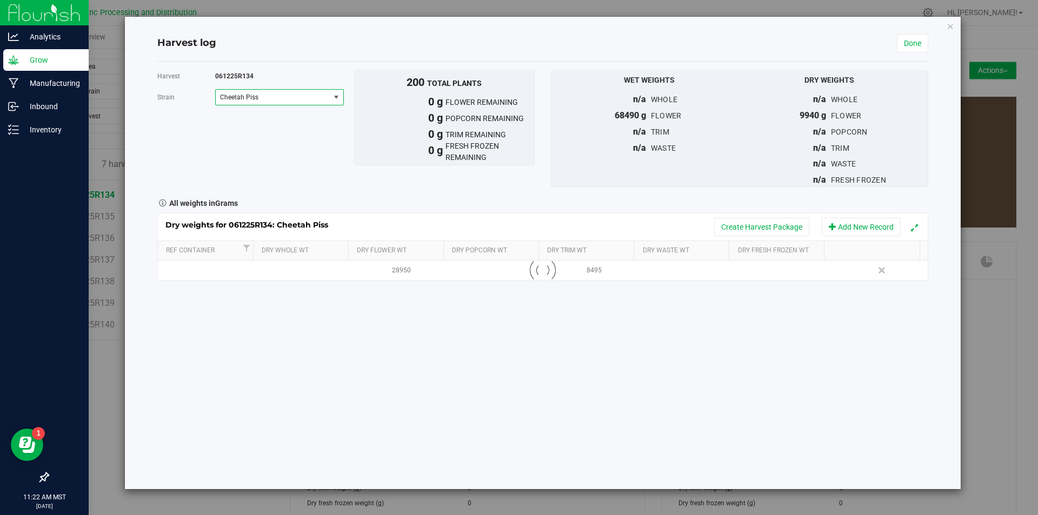
click at [302, 114] on div "Harvest 061225R134 [GEOGRAPHIC_DATA] Cheetah Piss Select strain 91 Octane Black…" at bounding box center [542, 128] width 787 height 117
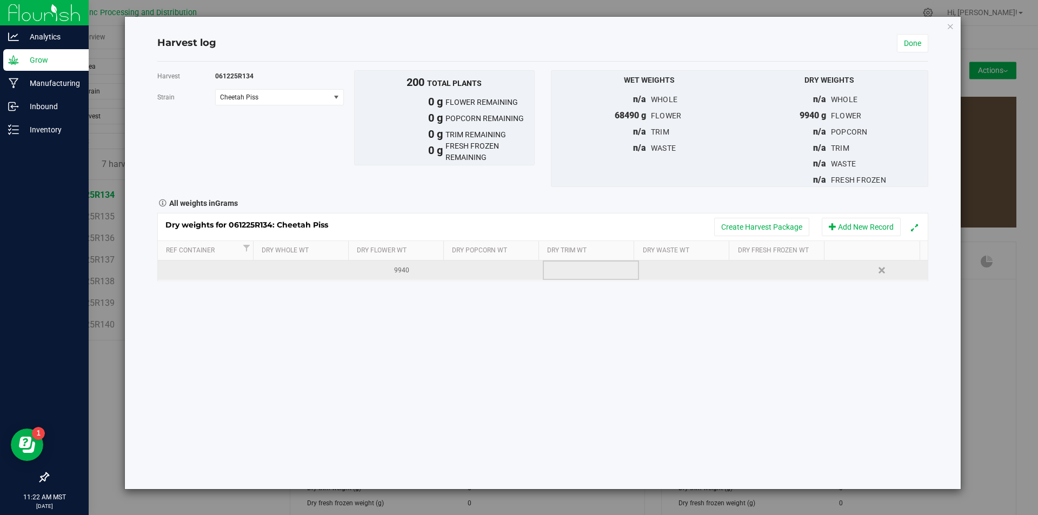
click at [583, 264] on td at bounding box center [591, 270] width 96 height 19
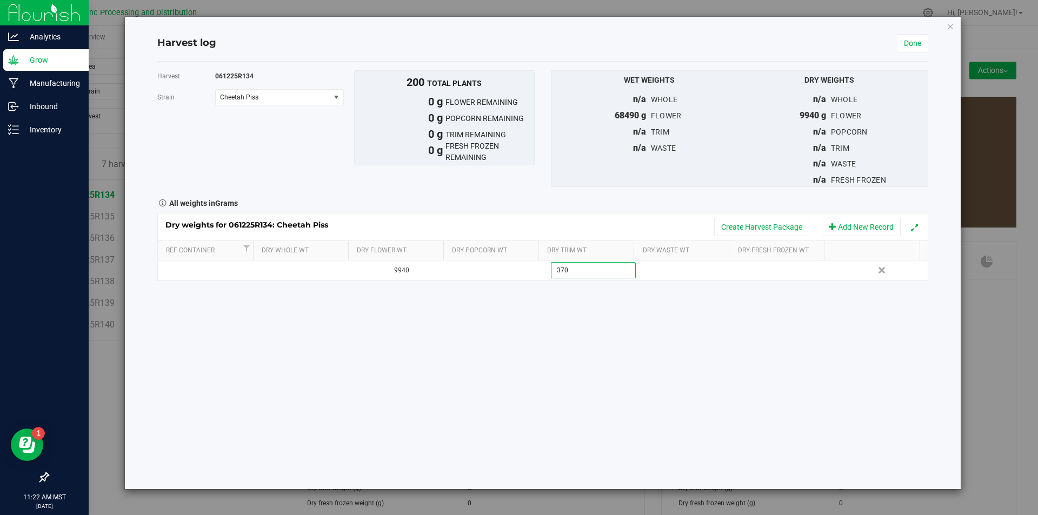
type input "3700"
click at [751, 217] on div "Dry weights for 061225R134: Cheetah Piss Create Harvest Package Add New Record" at bounding box center [543, 226] width 770 height 27
click at [746, 223] on button "Create Harvest Package" at bounding box center [761, 227] width 95 height 18
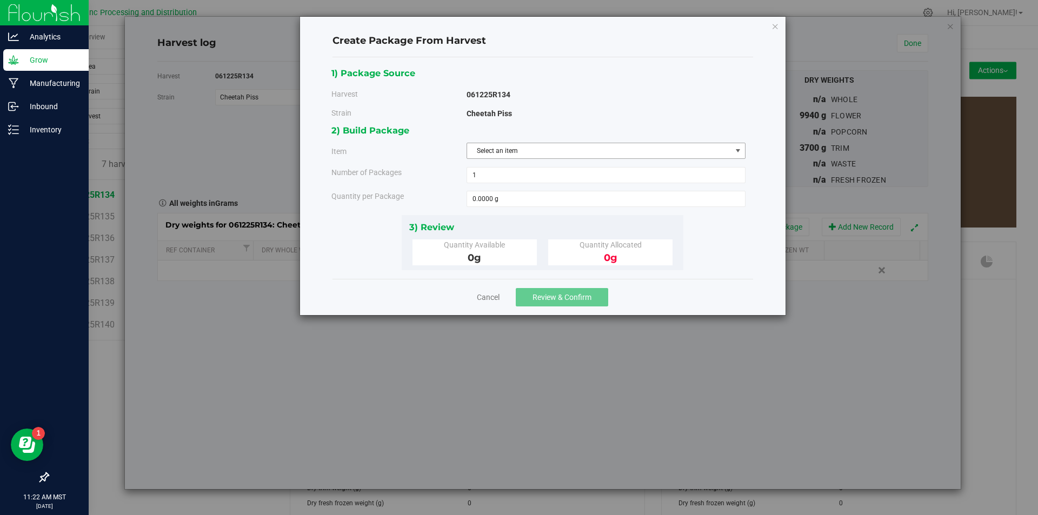
click at [588, 150] on span "Select an item" at bounding box center [599, 150] width 264 height 15
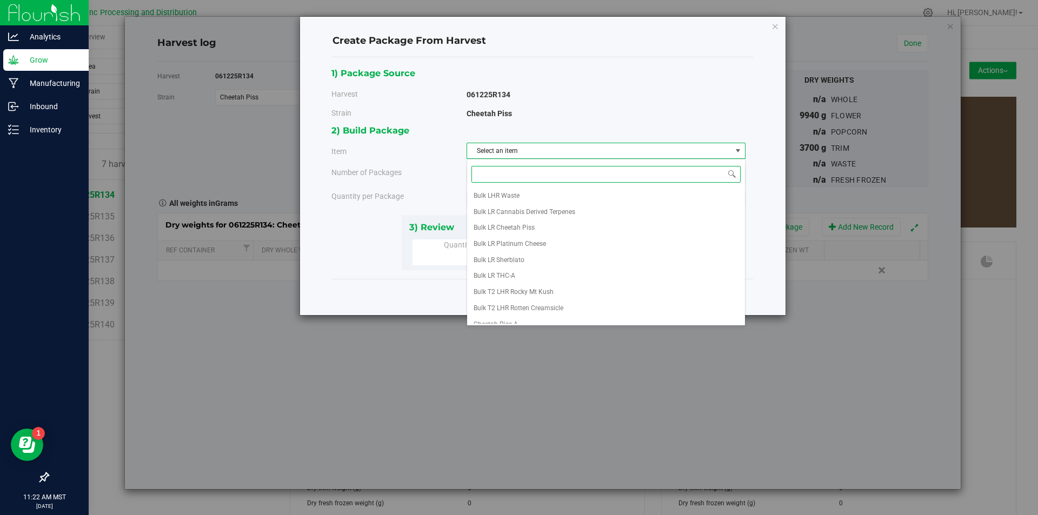
scroll to position [185, 0]
click at [571, 235] on li "Frozen CR Cheetah Piss Trim" at bounding box center [606, 236] width 278 height 16
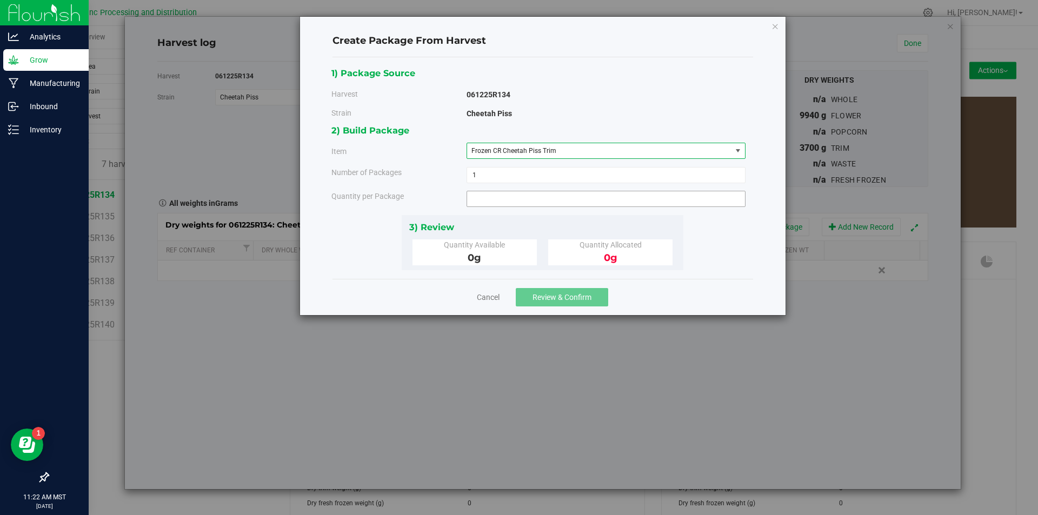
click at [549, 203] on span at bounding box center [605, 199] width 279 height 16
type input "3700"
type input "3700.0000 g"
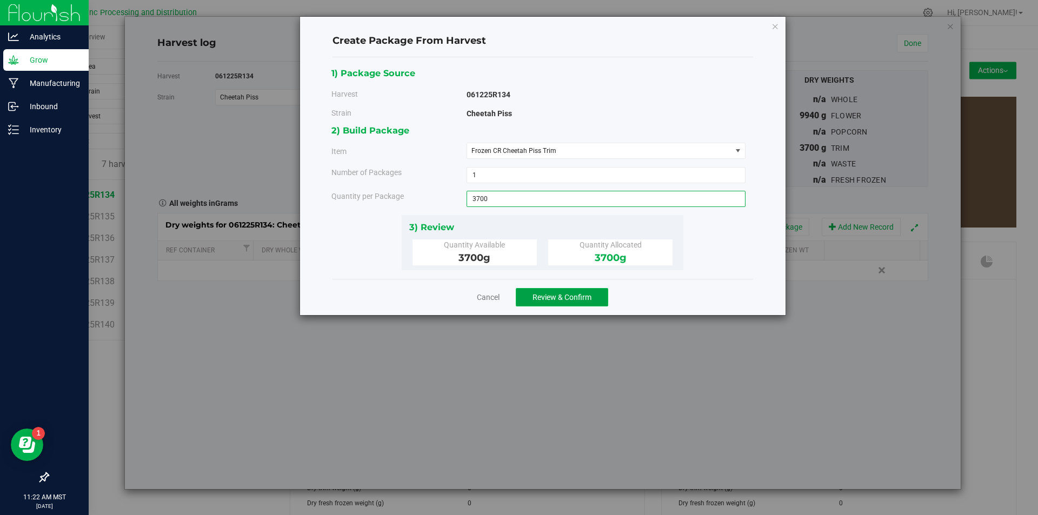
click at [574, 306] on button "Review & Confirm" at bounding box center [562, 297] width 92 height 18
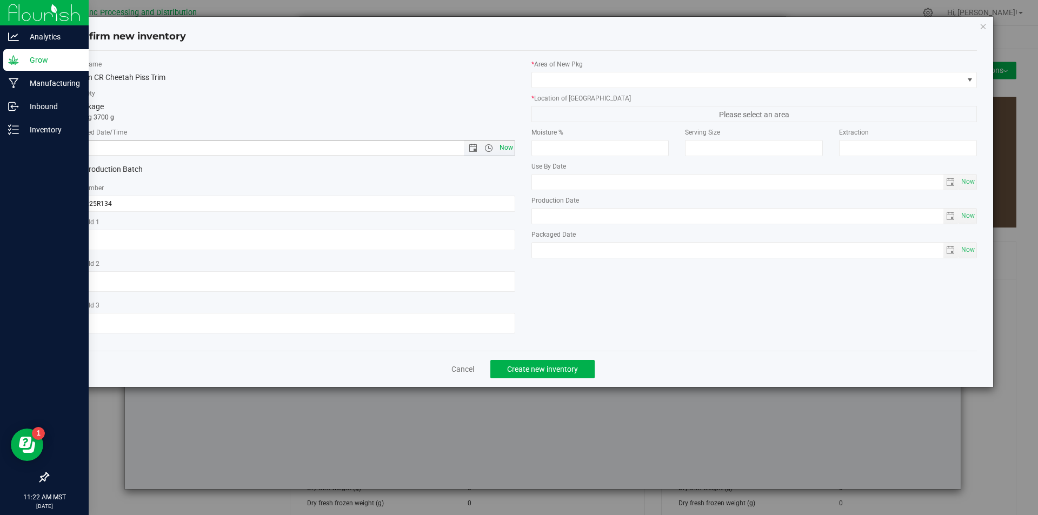
click at [512, 153] on span "Now" at bounding box center [506, 148] width 18 height 16
type input "[DATE] 11:22 AM"
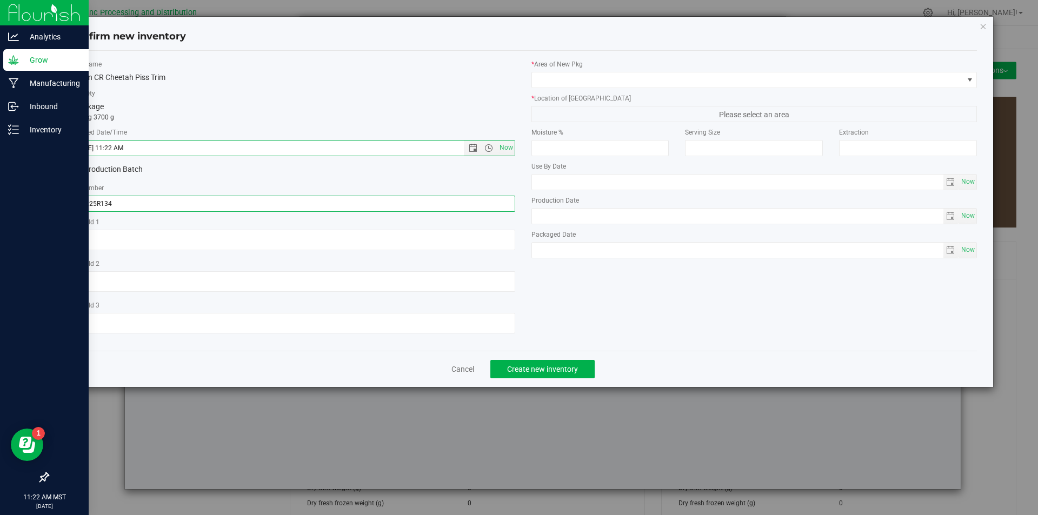
click at [224, 203] on input "061225R134" at bounding box center [292, 204] width 446 height 16
type input "061225R134-CP"
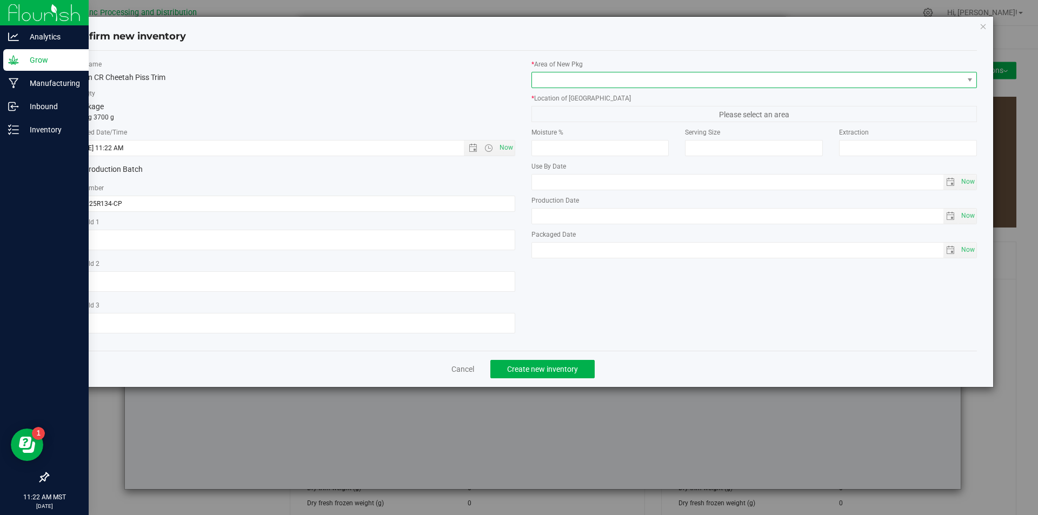
click at [586, 75] on span at bounding box center [747, 79] width 431 height 15
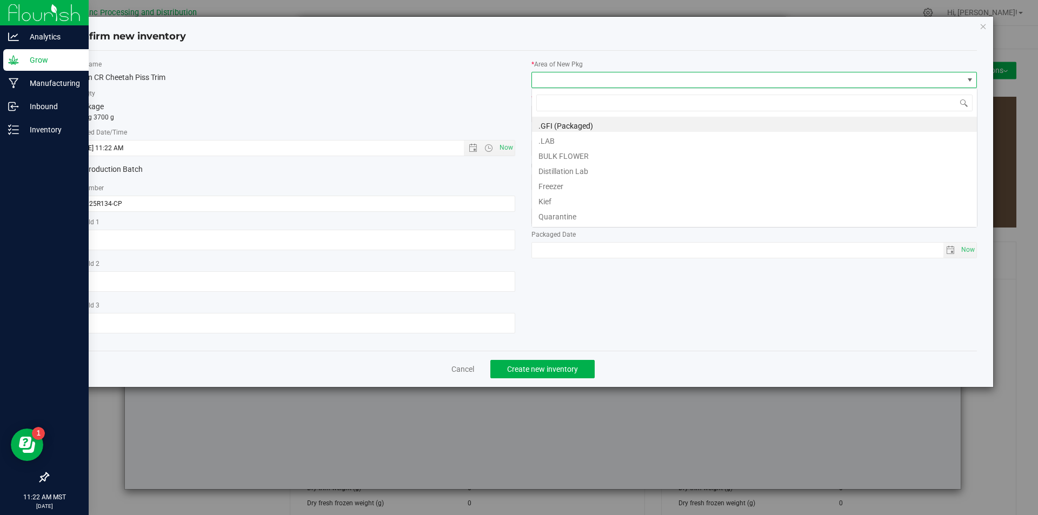
scroll to position [16, 446]
click at [580, 151] on li "BULK FLOWER" at bounding box center [754, 154] width 445 height 15
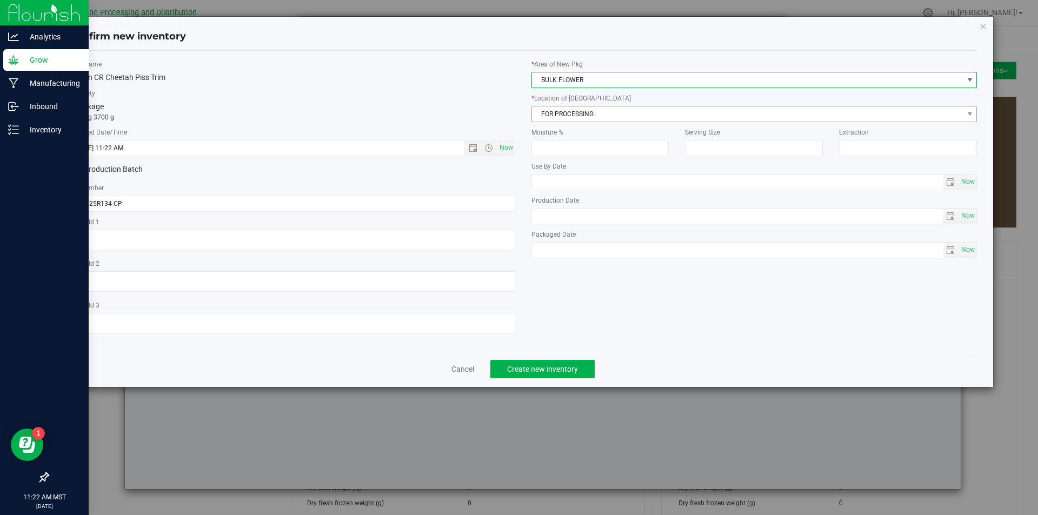
click at [573, 121] on span "FOR PROCESSING" at bounding box center [747, 113] width 431 height 15
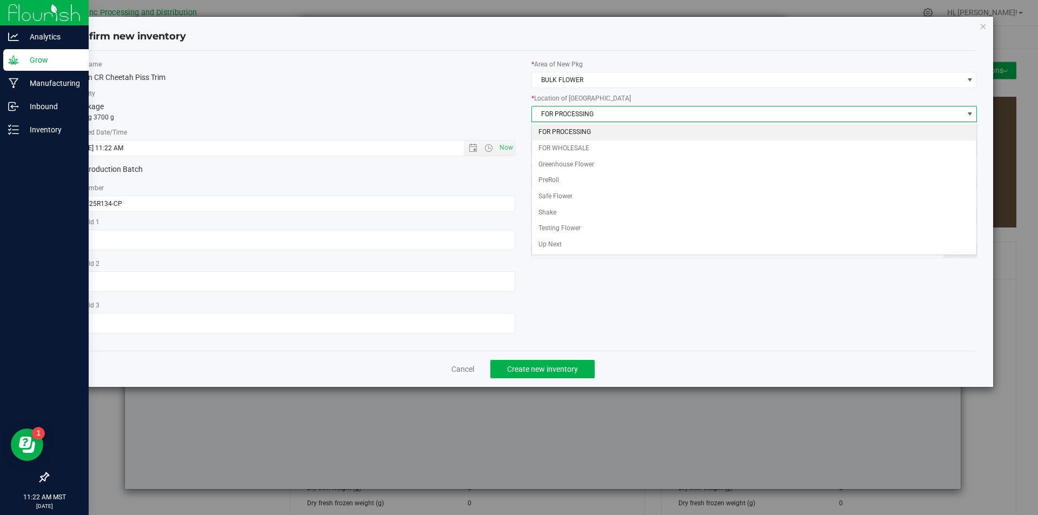
click at [576, 131] on li "FOR PROCESSING" at bounding box center [754, 132] width 445 height 16
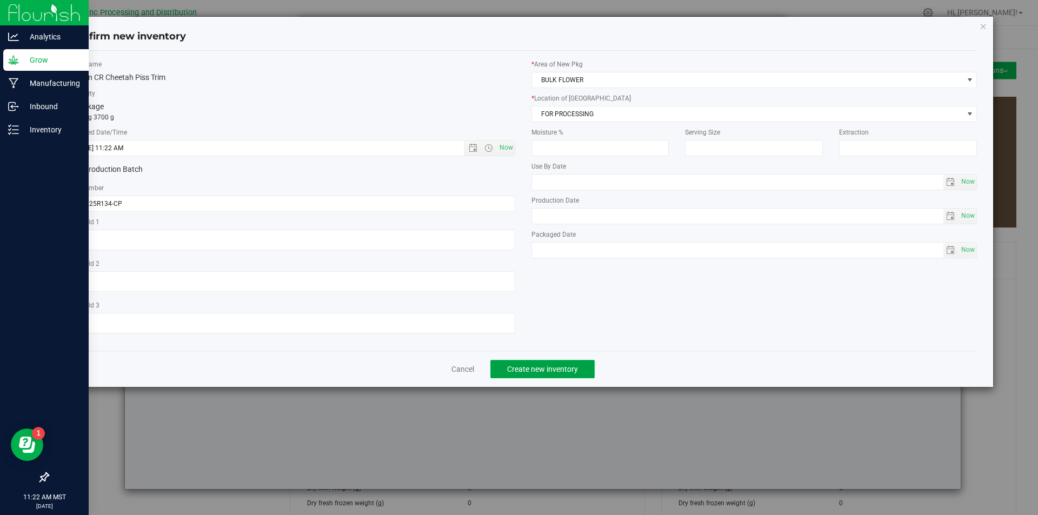
click at [529, 368] on span "Create new inventory" at bounding box center [542, 369] width 71 height 9
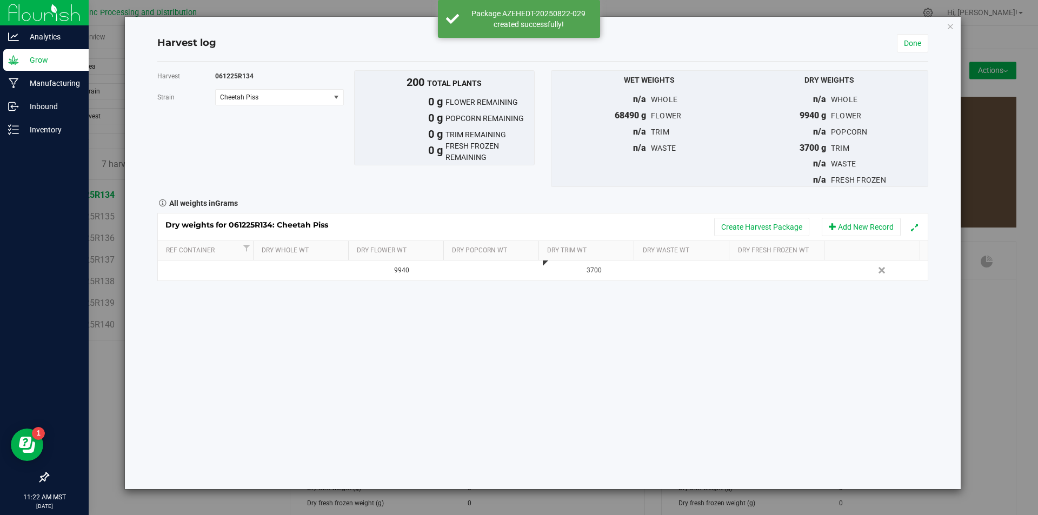
drag, startPoint x: 746, startPoint y: 234, endPoint x: 350, endPoint y: 72, distance: 428.1
click at [445, 122] on div "Harvest 061225R134 [GEOGRAPHIC_DATA] Cheetah Piss Select strain 91 Octane Black…" at bounding box center [542, 175] width 771 height 211
click at [329, 93] on span "Cheetah Piss" at bounding box center [273, 97] width 114 height 15
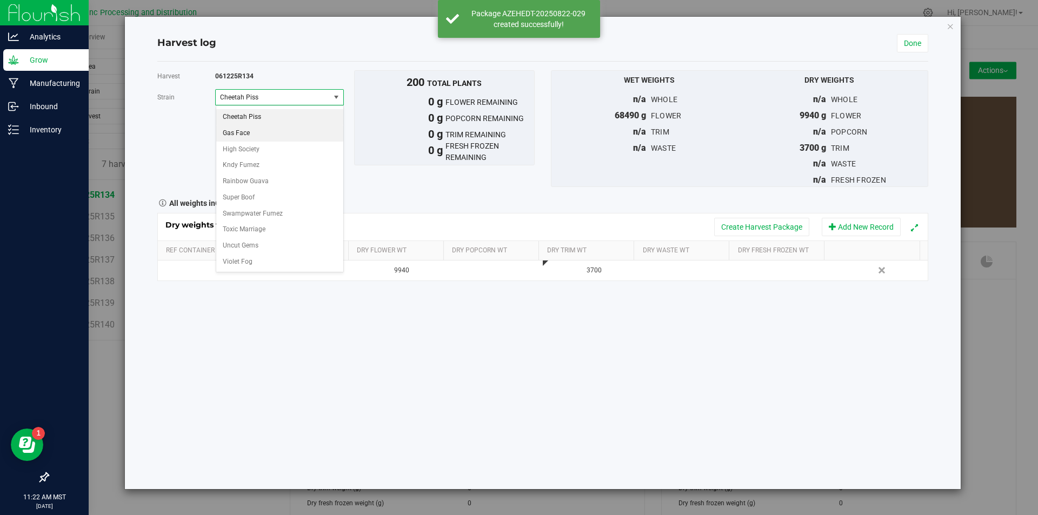
click at [302, 129] on li "Gas Face" at bounding box center [279, 133] width 127 height 16
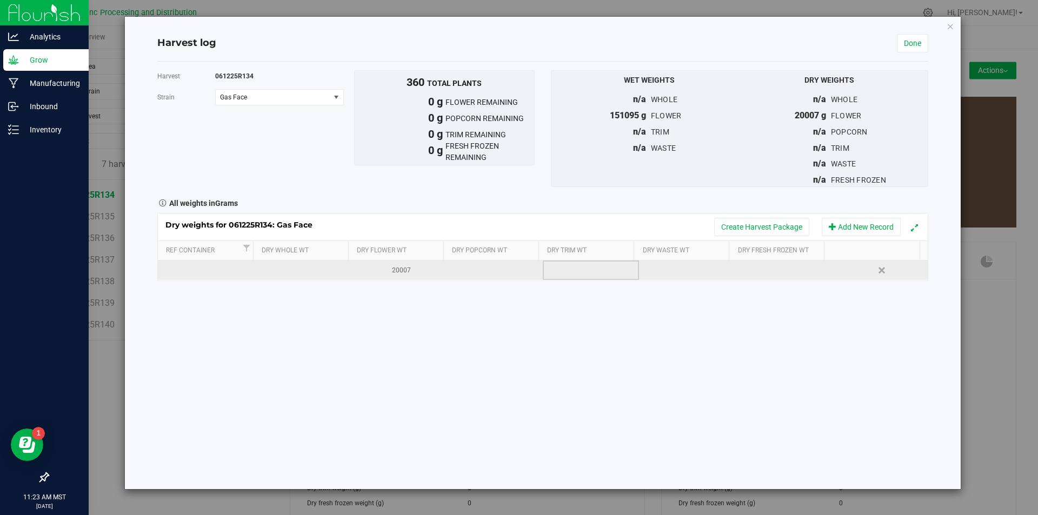
click at [569, 266] on td at bounding box center [591, 270] width 96 height 19
type input "8134"
type input "8132"
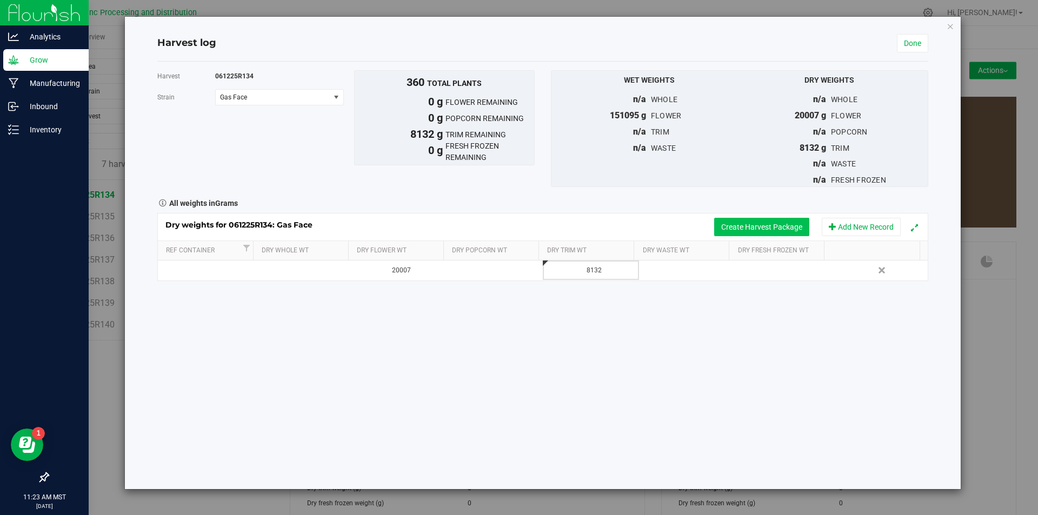
click at [728, 224] on button "Create Harvest Package" at bounding box center [761, 227] width 95 height 18
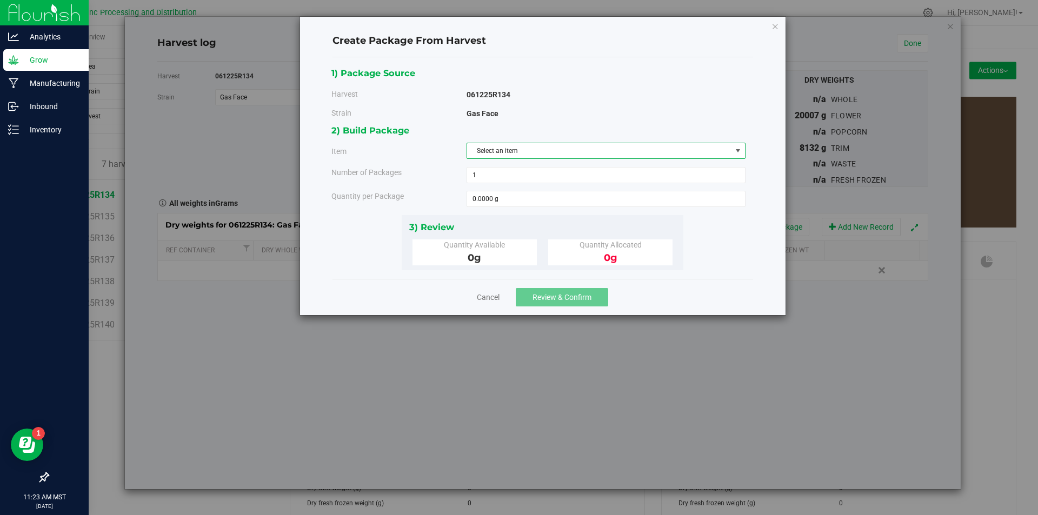
click at [615, 152] on span "Select an item" at bounding box center [599, 150] width 264 height 15
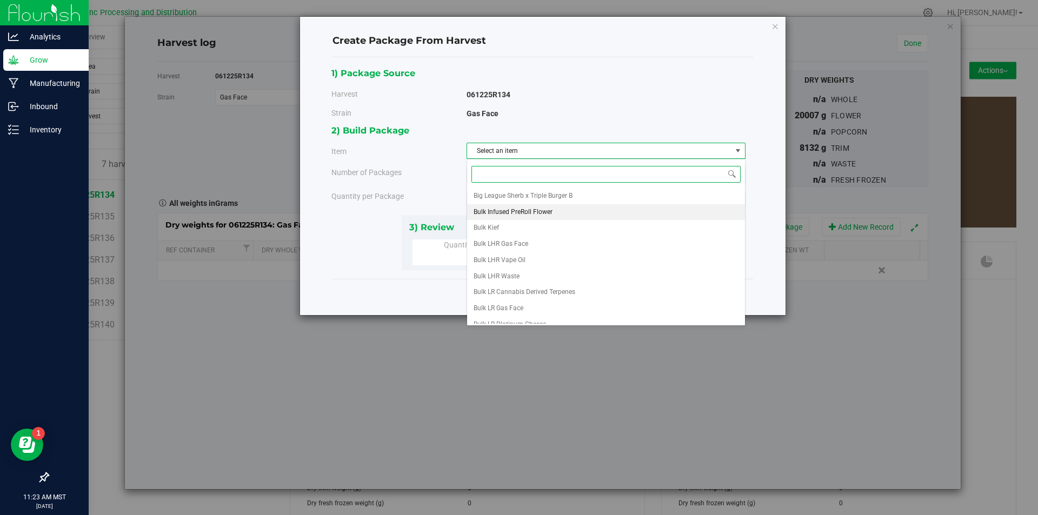
scroll to position [202, 0]
click at [583, 199] on li "Frozen CR Gas Face Trim" at bounding box center [606, 203] width 278 height 16
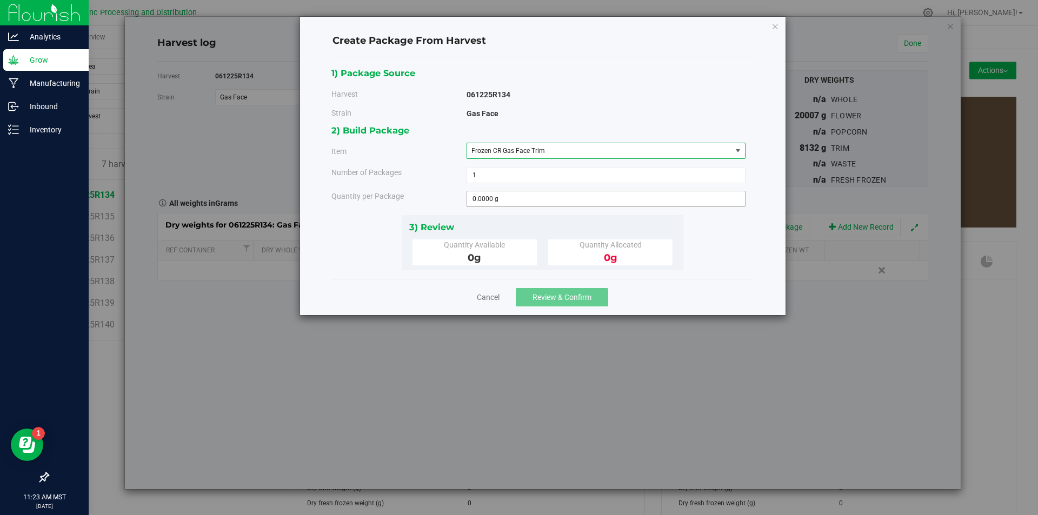
drag, startPoint x: 557, startPoint y: 208, endPoint x: 561, endPoint y: 197, distance: 11.5
click at [558, 205] on div "2) Build Package Item Frozen CR Gas Face Trim Big League Sherb x Triple Burger …" at bounding box center [542, 168] width 422 height 91
click at [561, 195] on span at bounding box center [605, 199] width 279 height 16
type input "3960"
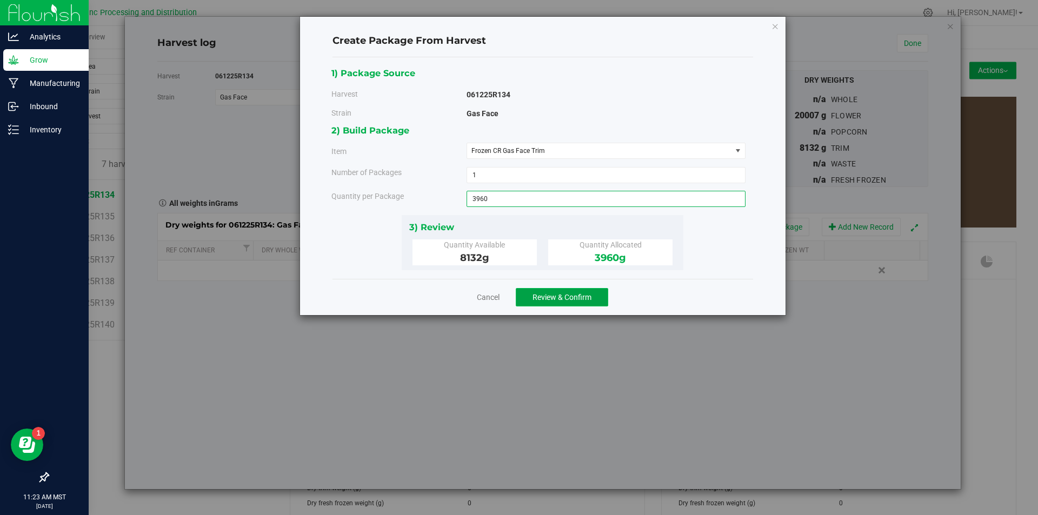
click at [565, 293] on span "Review & Confirm" at bounding box center [561, 297] width 59 height 9
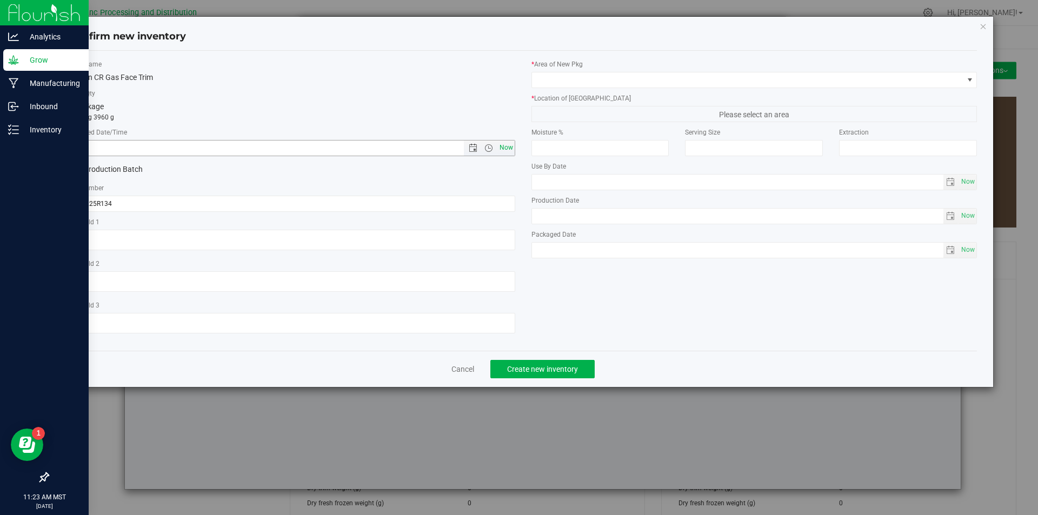
click at [506, 153] on span "Now" at bounding box center [506, 148] width 18 height 16
type input "[DATE] 11:23 AM"
click at [506, 153] on span "Now" at bounding box center [506, 148] width 18 height 16
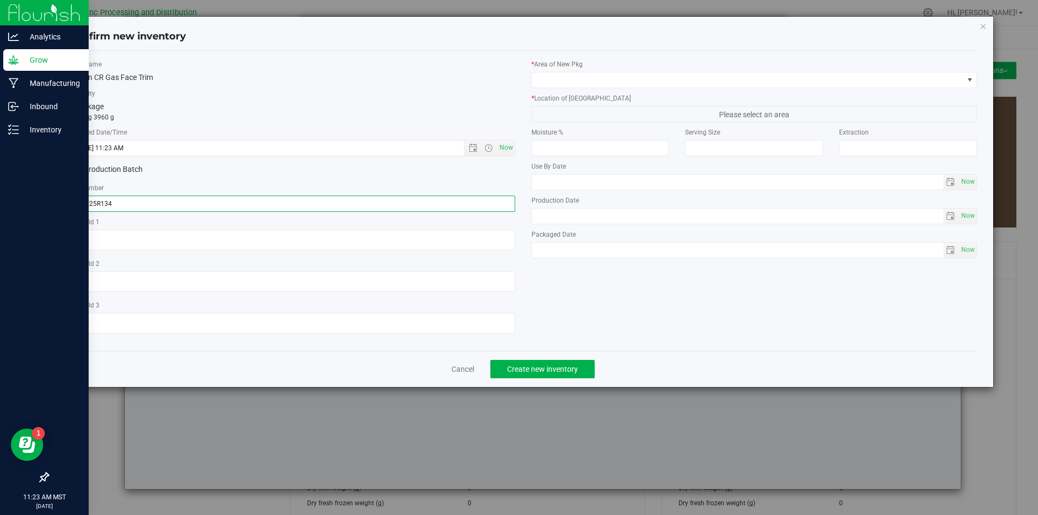
click at [164, 206] on input "061225R134" at bounding box center [292, 204] width 446 height 16
type input "061225R134-GF"
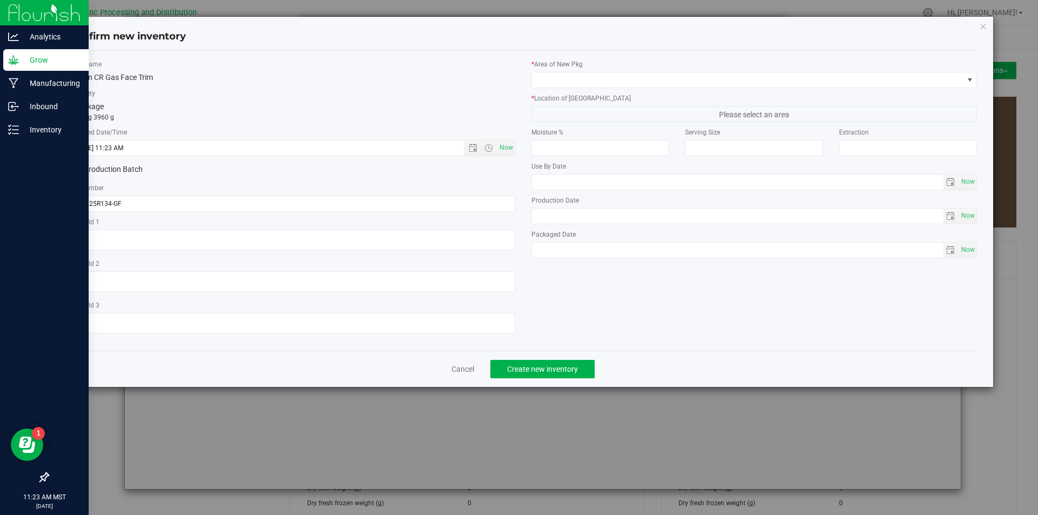
click at [348, 183] on label "Lot Number" at bounding box center [292, 188] width 446 height 10
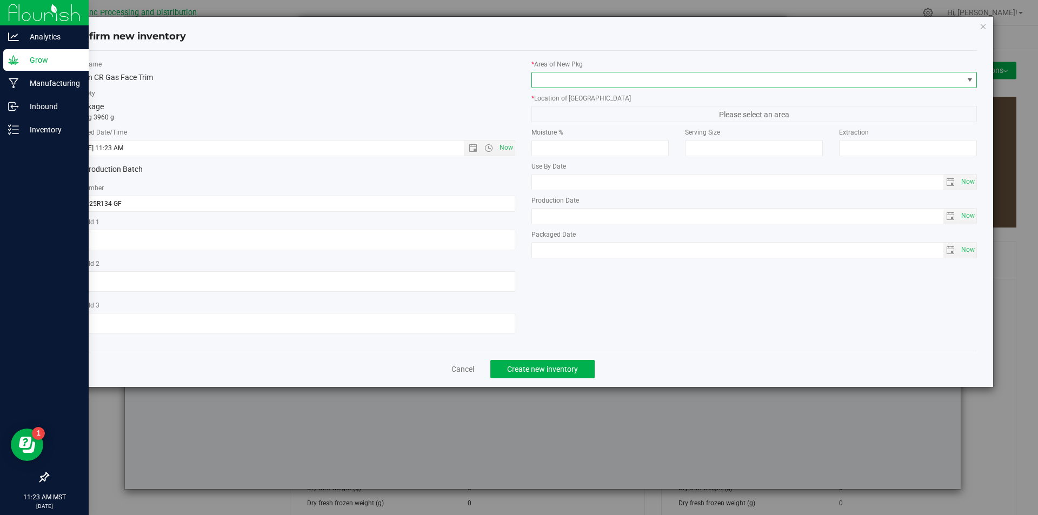
click at [561, 80] on span at bounding box center [747, 79] width 431 height 15
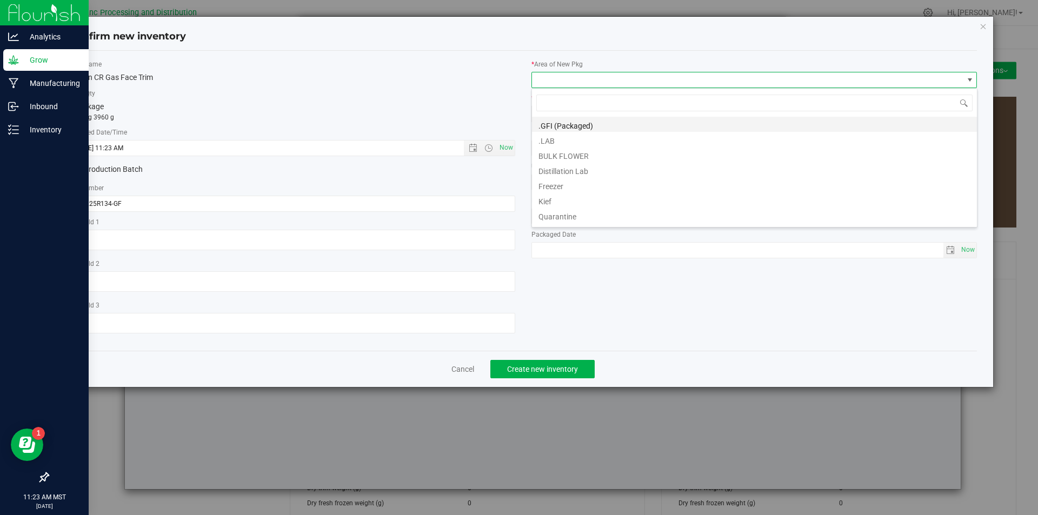
scroll to position [16, 446]
drag, startPoint x: 552, startPoint y: 167, endPoint x: 551, endPoint y: 146, distance: 20.6
click at [551, 117] on ul ".GFI (Packaged) .LAB BULK FLOWER Distillation Lab Freezer Kief Quarantine TOLL …" at bounding box center [754, 117] width 445 height 0
click at [551, 154] on li "BULK FLOWER" at bounding box center [754, 154] width 445 height 15
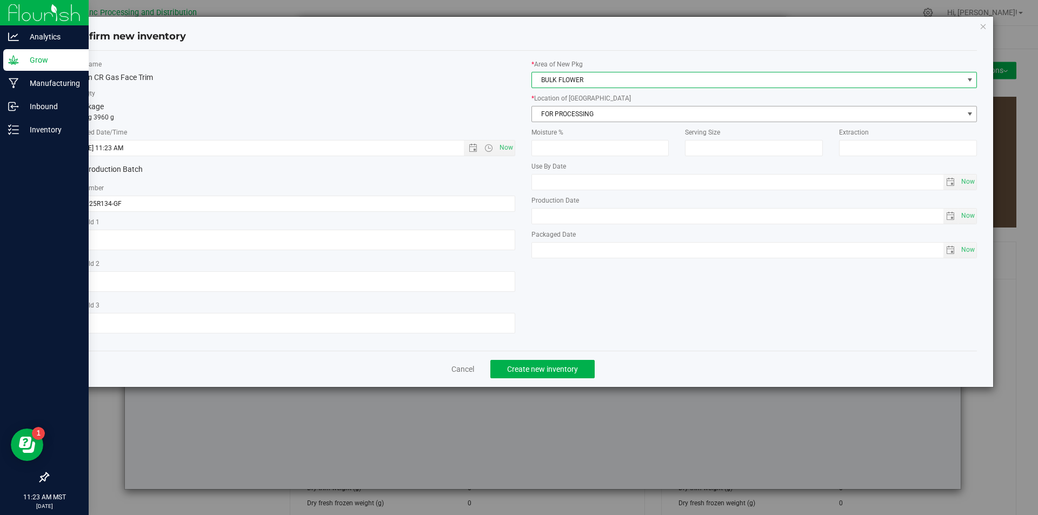
click at [572, 114] on span "FOR PROCESSING" at bounding box center [747, 113] width 431 height 15
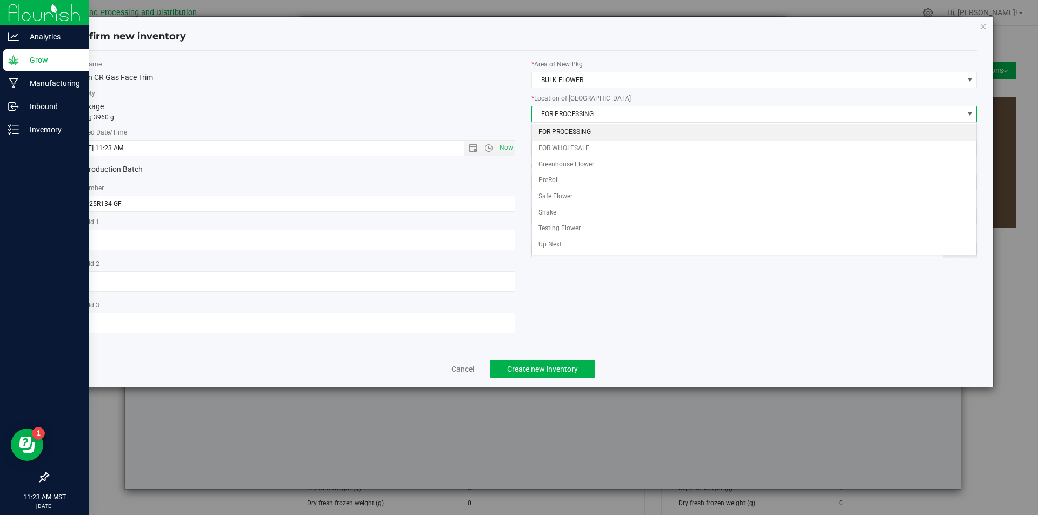
click at [594, 139] on li "FOR PROCESSING" at bounding box center [754, 132] width 445 height 16
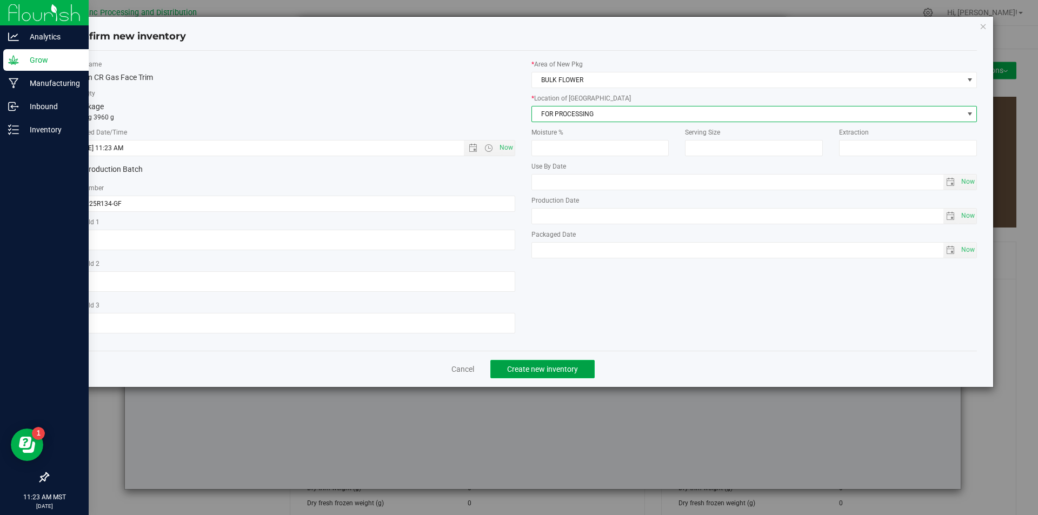
click at [565, 366] on span "Create new inventory" at bounding box center [542, 369] width 71 height 9
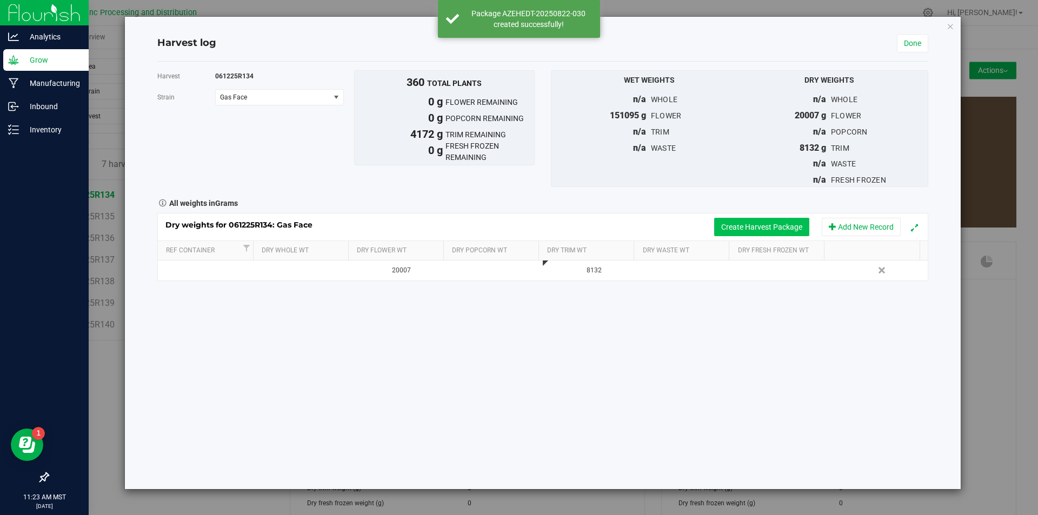
click at [735, 233] on button "Create Harvest Package" at bounding box center [761, 227] width 95 height 18
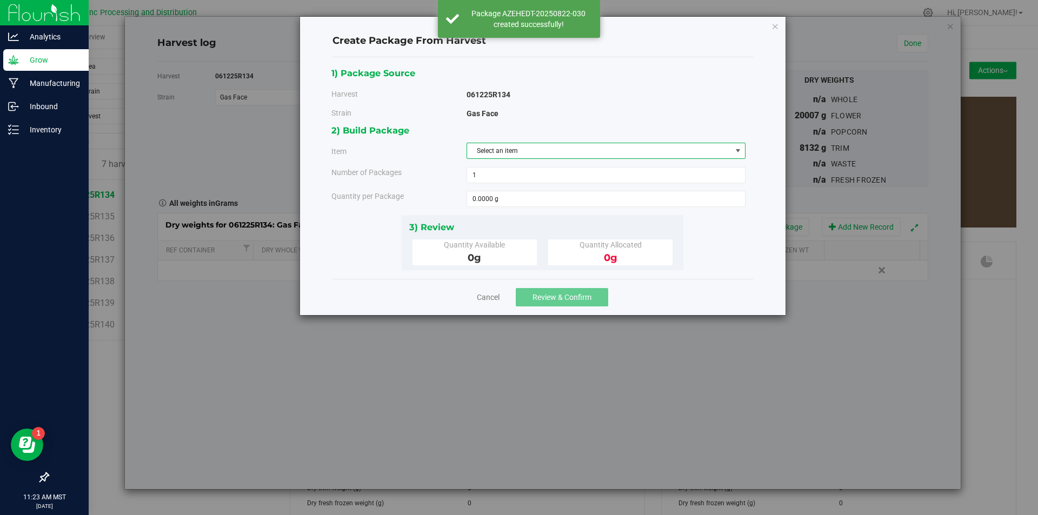
click at [619, 152] on span "Select an item" at bounding box center [599, 150] width 264 height 15
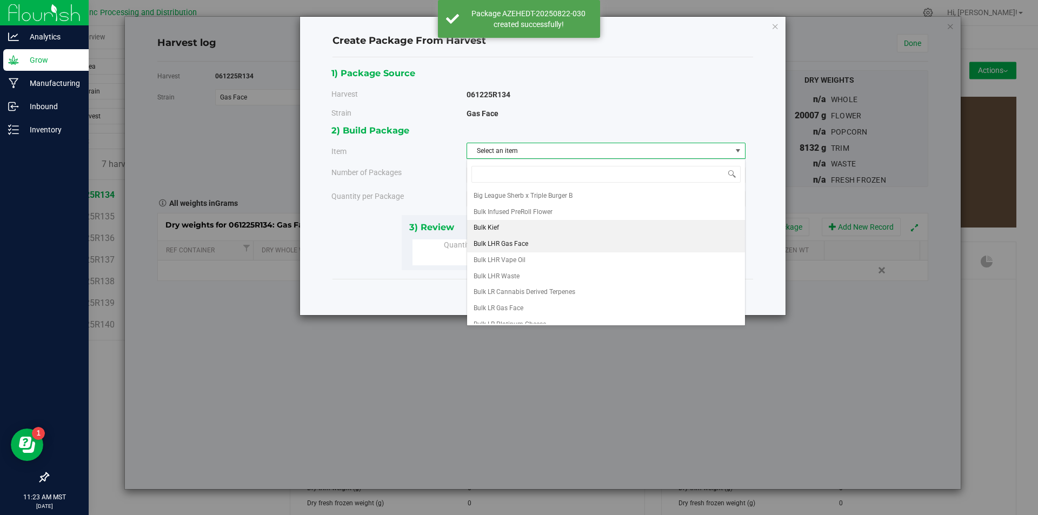
scroll to position [202, 0]
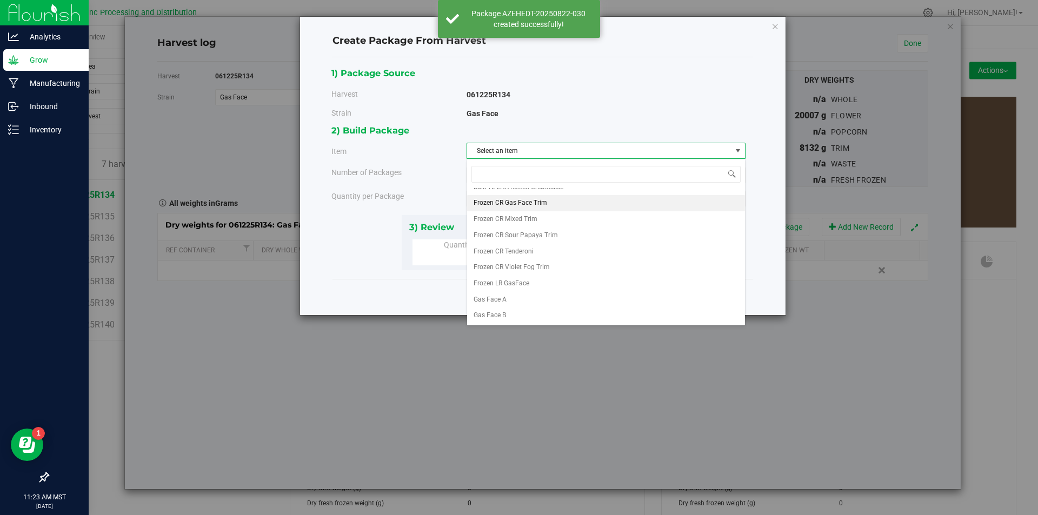
click at [600, 204] on li "Frozen CR Gas Face Trim" at bounding box center [606, 203] width 278 height 16
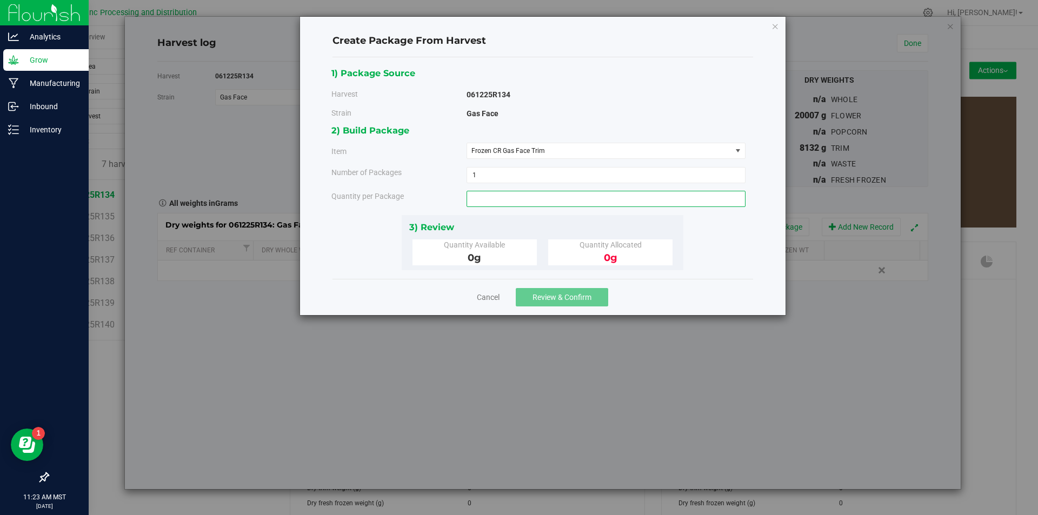
click at [524, 201] on span at bounding box center [605, 199] width 279 height 16
type input "4172"
click at [568, 290] on button "Review & Confirm" at bounding box center [562, 297] width 92 height 18
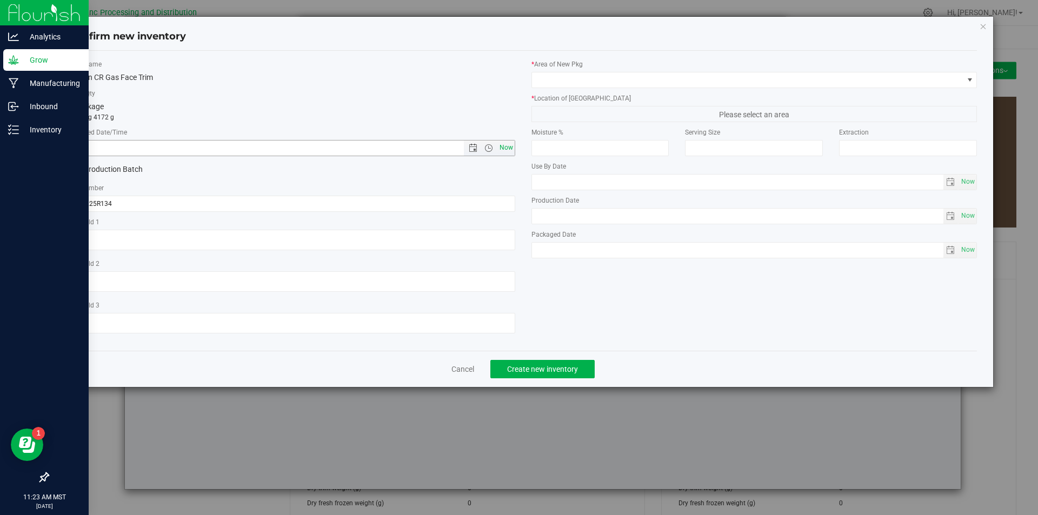
click at [513, 145] on span "Now" at bounding box center [506, 148] width 18 height 16
type input "[DATE] 11:23 AM"
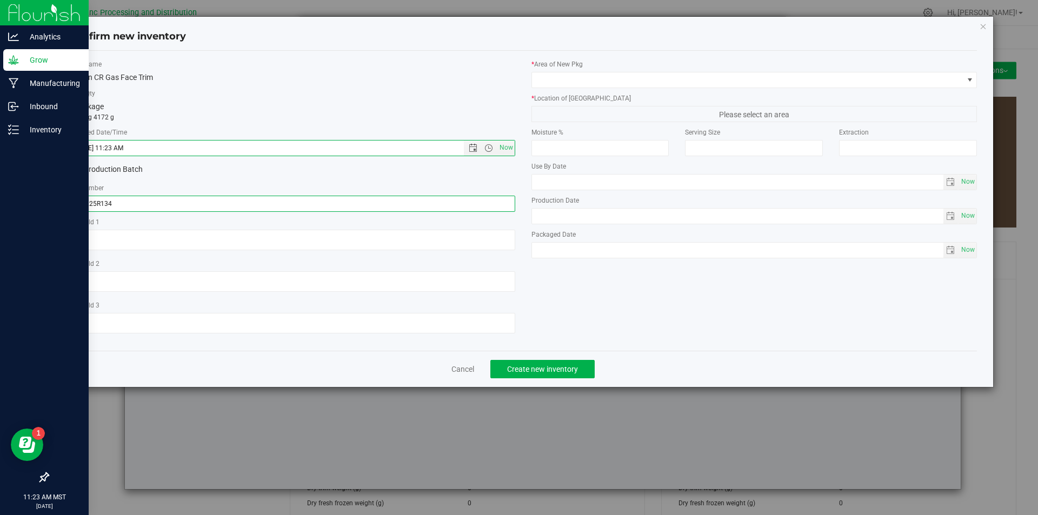
click at [293, 196] on input "061225R134" at bounding box center [292, 204] width 446 height 16
type input "061225R134-GF"
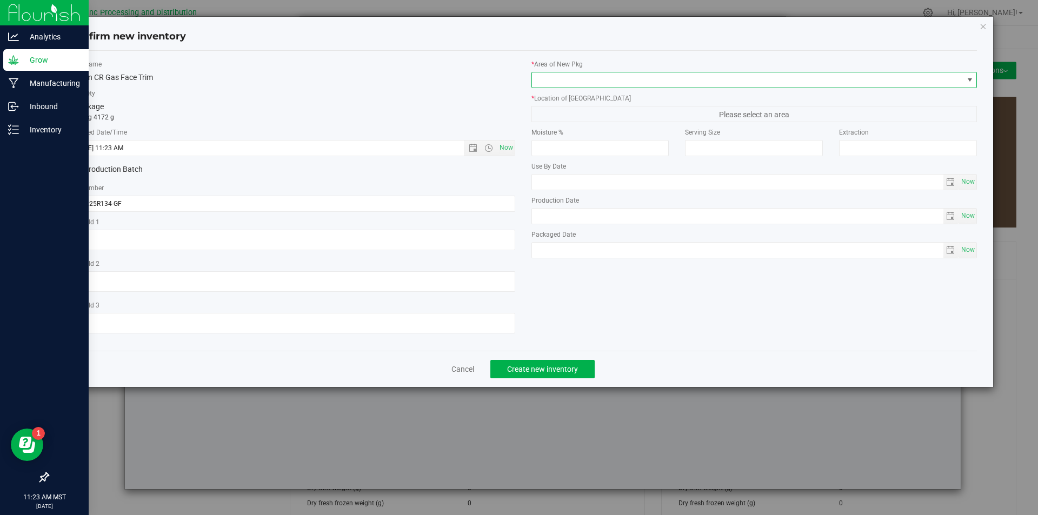
click at [557, 81] on span at bounding box center [747, 79] width 431 height 15
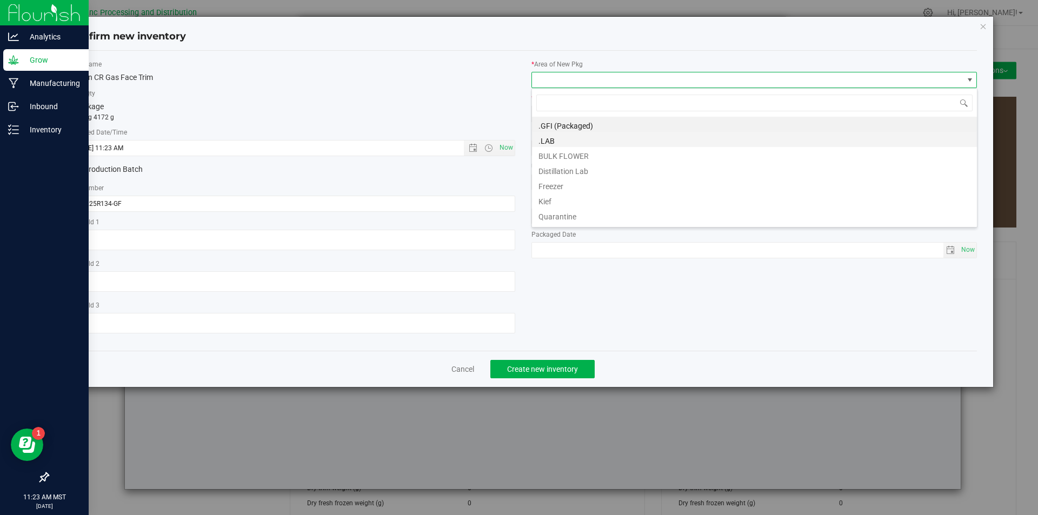
scroll to position [16, 446]
click at [562, 152] on li "BULK FLOWER" at bounding box center [754, 154] width 445 height 15
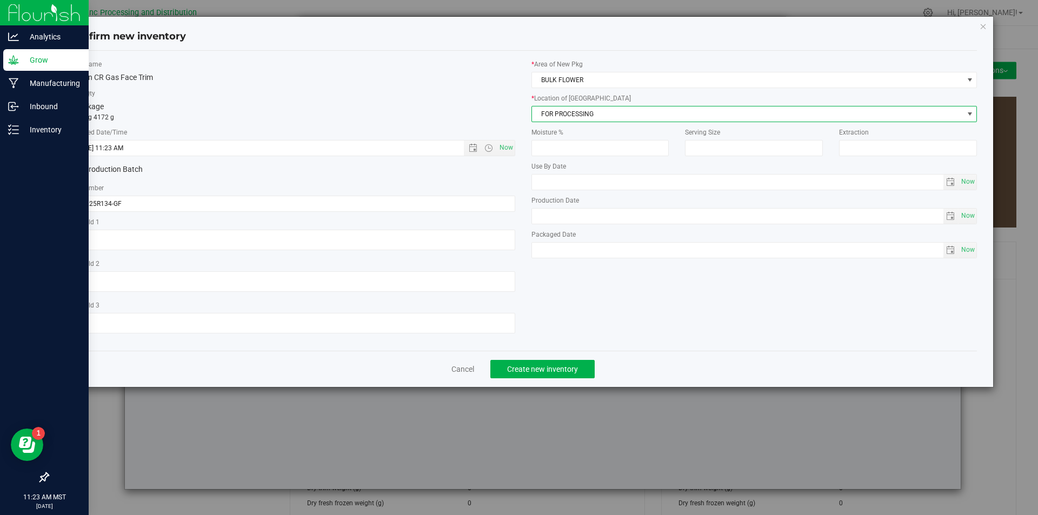
click at [546, 117] on span "FOR PROCESSING" at bounding box center [747, 113] width 431 height 15
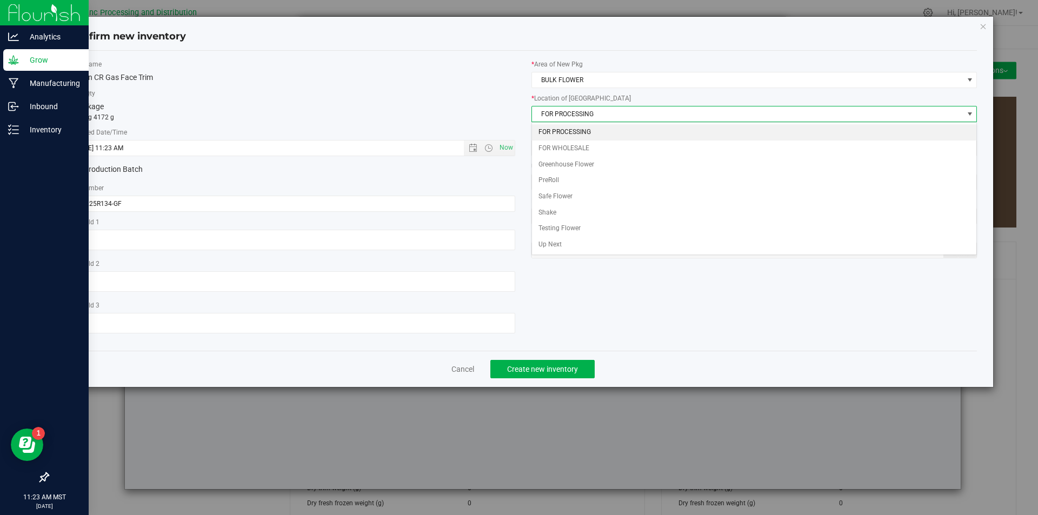
click at [568, 136] on li "FOR PROCESSING" at bounding box center [754, 132] width 445 height 16
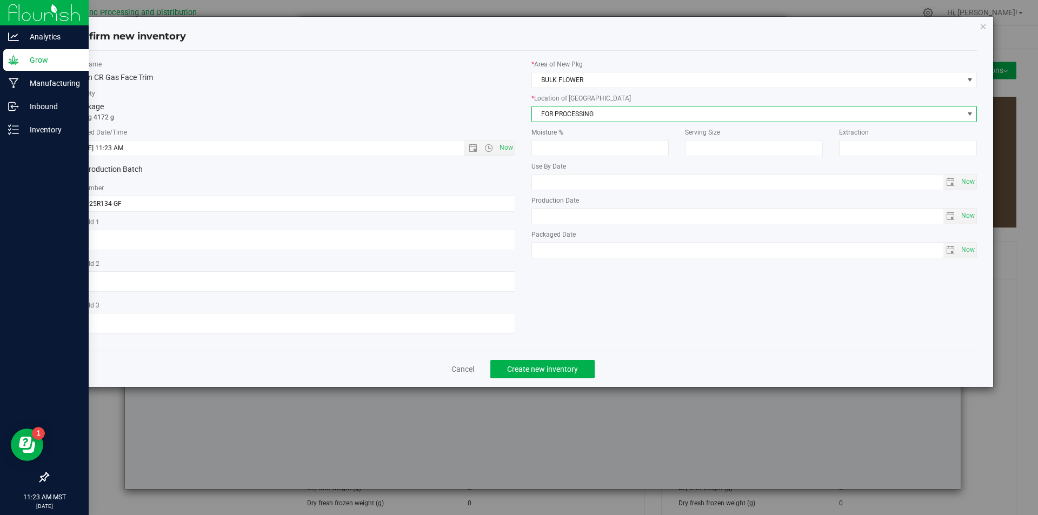
click at [555, 359] on div "Cancel Create new inventory" at bounding box center [523, 369] width 908 height 36
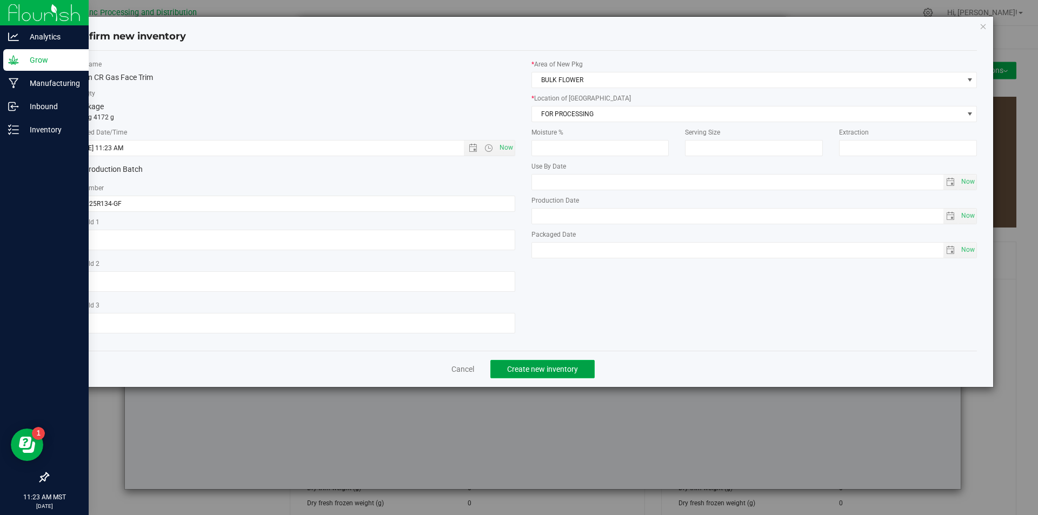
click at [555, 363] on button "Create new inventory" at bounding box center [542, 369] width 104 height 18
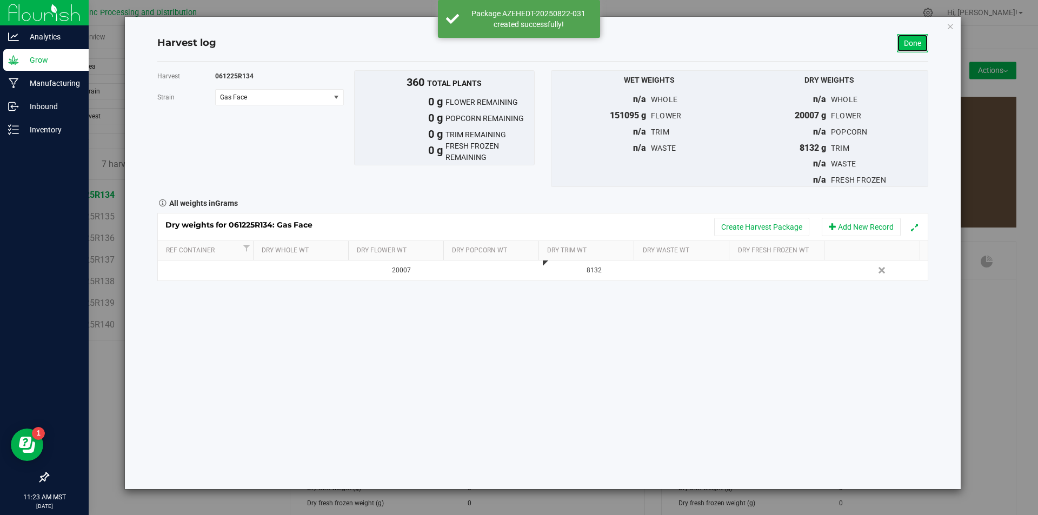
click at [915, 43] on link "Done" at bounding box center [912, 43] width 31 height 18
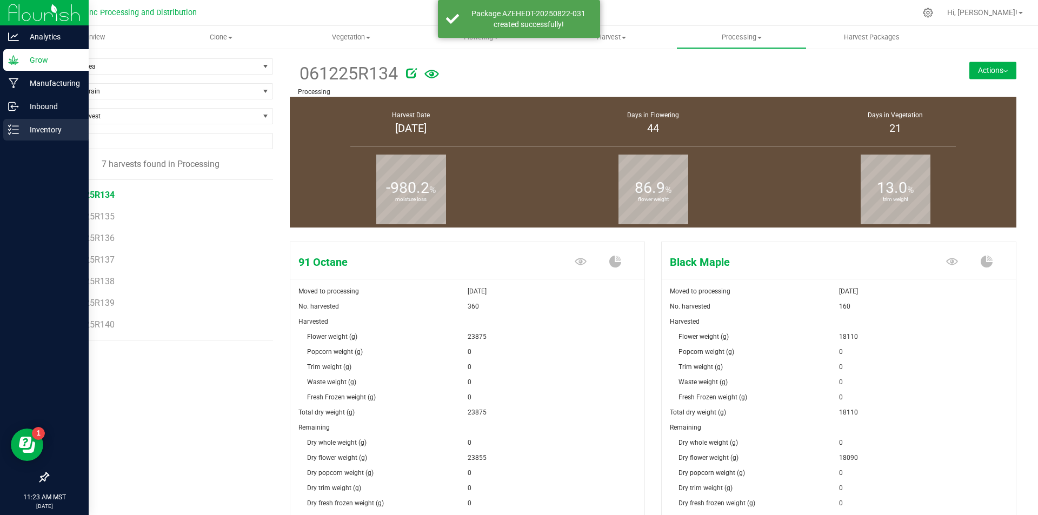
click at [16, 130] on line at bounding box center [15, 130] width 6 height 0
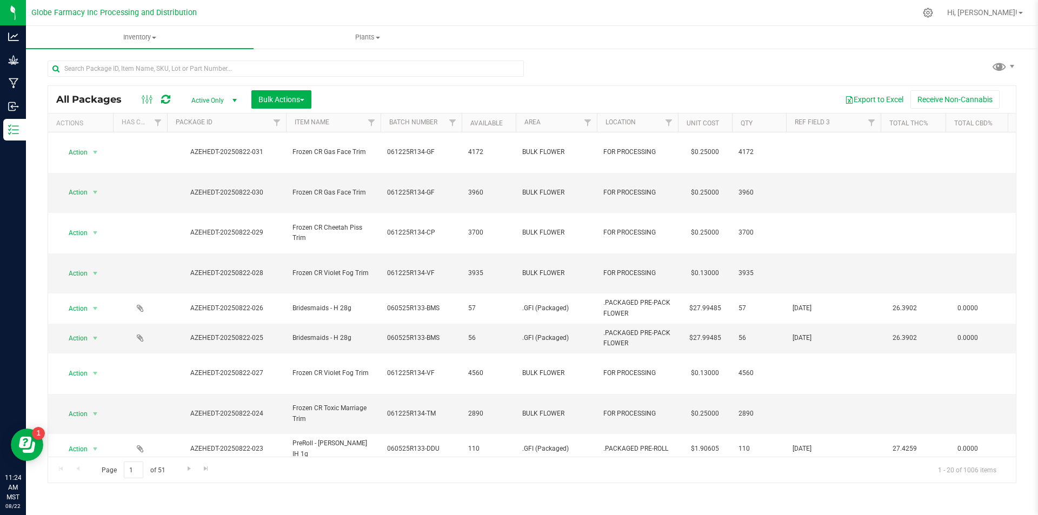
click at [321, 97] on div "Export to Excel Receive Non-Cannabis" at bounding box center [663, 99] width 688 height 18
drag, startPoint x: 310, startPoint y: 101, endPoint x: 314, endPoint y: 95, distance: 7.0
click at [314, 96] on div "Bulk Actions" at bounding box center [285, 99] width 68 height 18
click at [287, 98] on span "Bulk Actions" at bounding box center [281, 99] width 46 height 9
click at [325, 178] on div "Print package labels" at bounding box center [297, 184] width 79 height 17
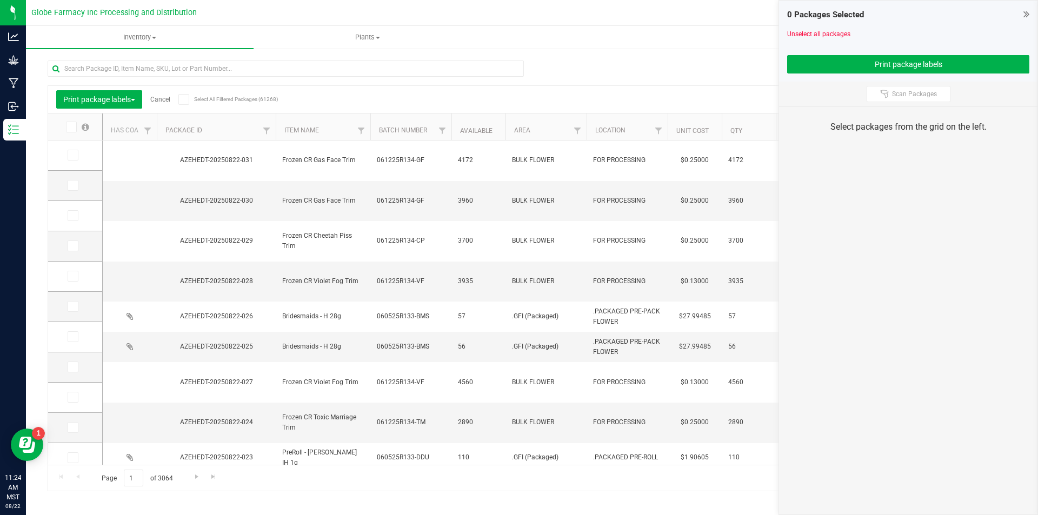
click at [70, 155] on icon at bounding box center [72, 155] width 7 height 0
click at [0, 0] on input "checkbox" at bounding box center [0, 0] width 0 height 0
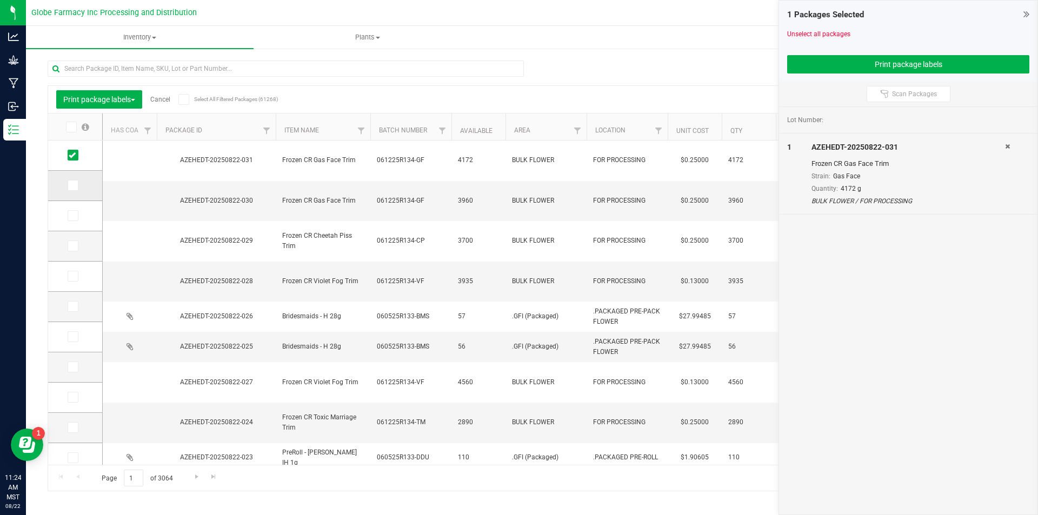
click at [74, 185] on icon at bounding box center [72, 185] width 7 height 0
click at [0, 0] on input "checkbox" at bounding box center [0, 0] width 0 height 0
click at [76, 216] on span at bounding box center [73, 215] width 11 height 11
click at [0, 0] on input "checkbox" at bounding box center [0, 0] width 0 height 0
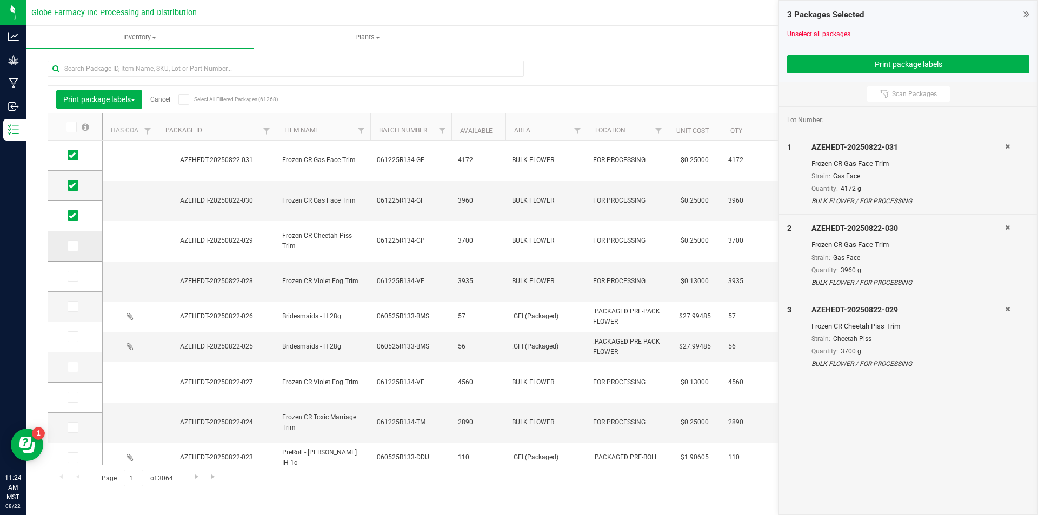
click at [73, 246] on icon at bounding box center [72, 246] width 7 height 0
click at [0, 0] on input "checkbox" at bounding box center [0, 0] width 0 height 0
click at [72, 342] on span at bounding box center [73, 336] width 11 height 11
click at [0, 0] on input "checkbox" at bounding box center [0, 0] width 0 height 0
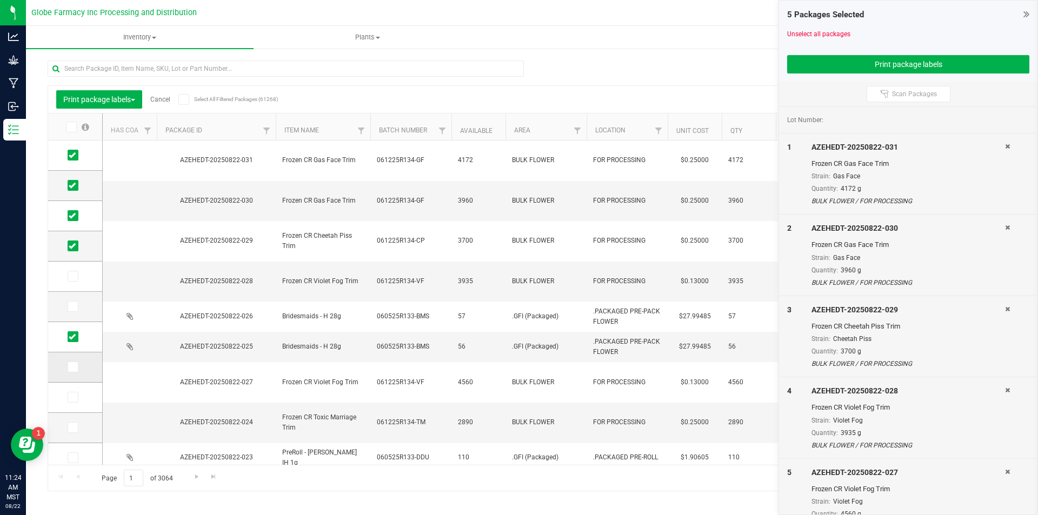
click at [75, 367] on icon at bounding box center [72, 367] width 7 height 0
click at [0, 0] on input "checkbox" at bounding box center [0, 0] width 0 height 0
click at [827, 55] on button "Print package labels" at bounding box center [908, 64] width 242 height 18
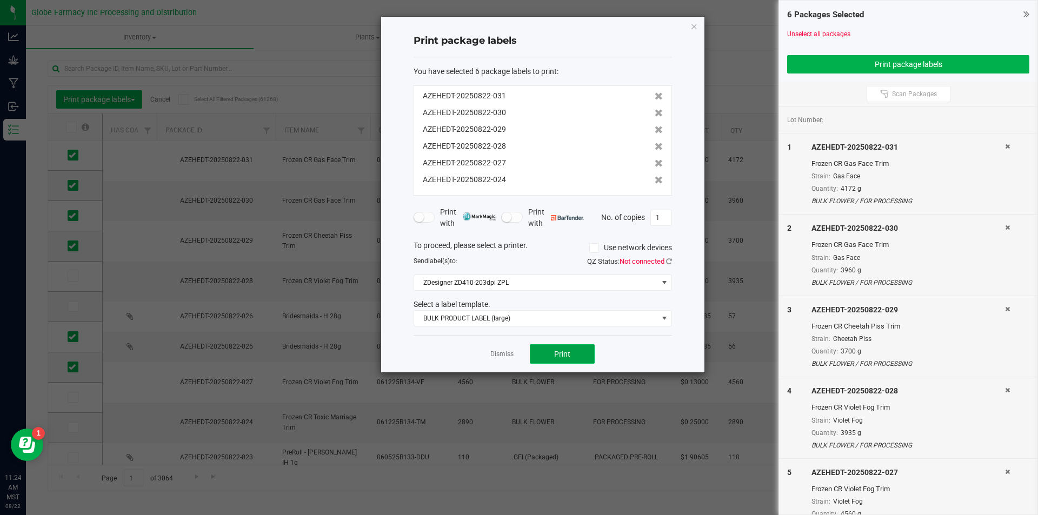
click at [551, 351] on button "Print" at bounding box center [562, 353] width 65 height 19
